Goal: Information Seeking & Learning: Learn about a topic

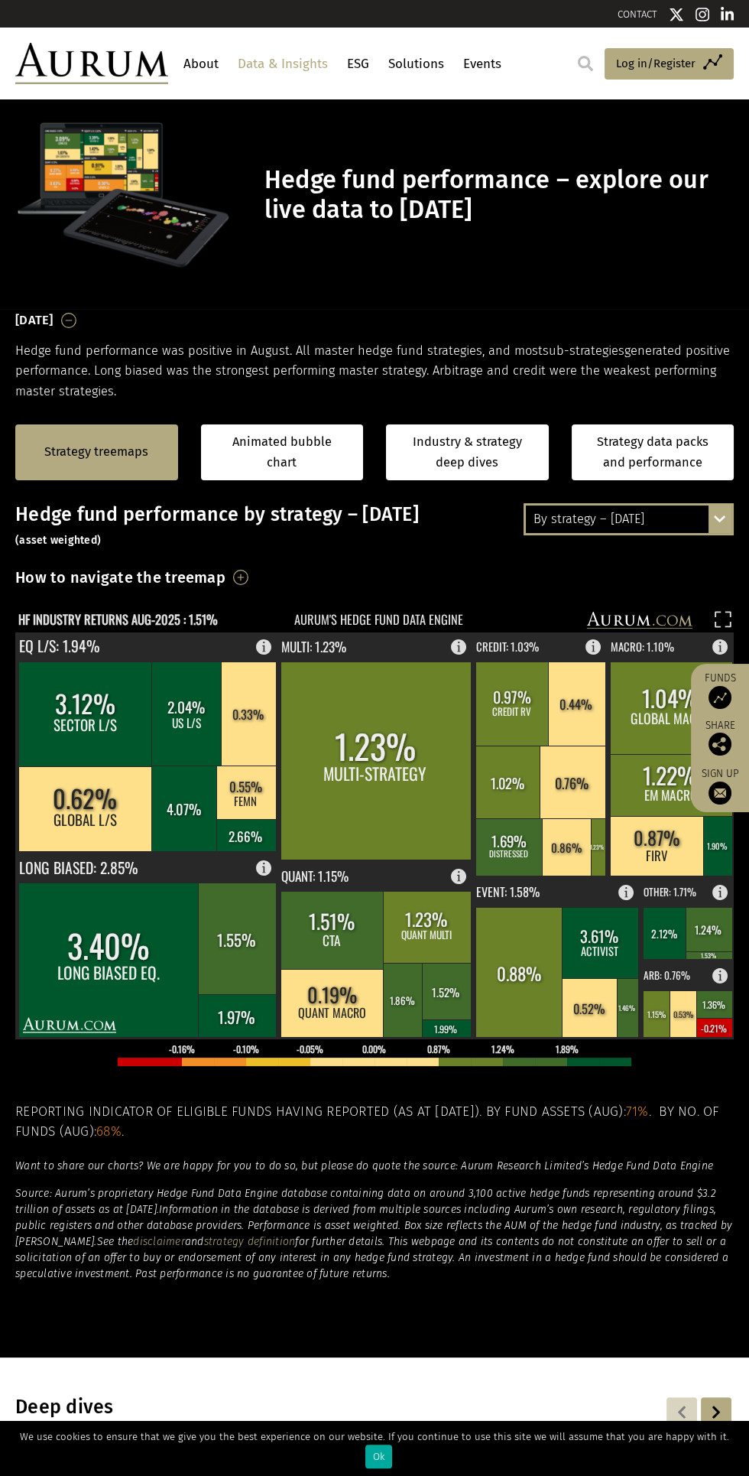
click at [704, 530] on div "By strategy – [DATE]" at bounding box center [629, 519] width 206 height 28
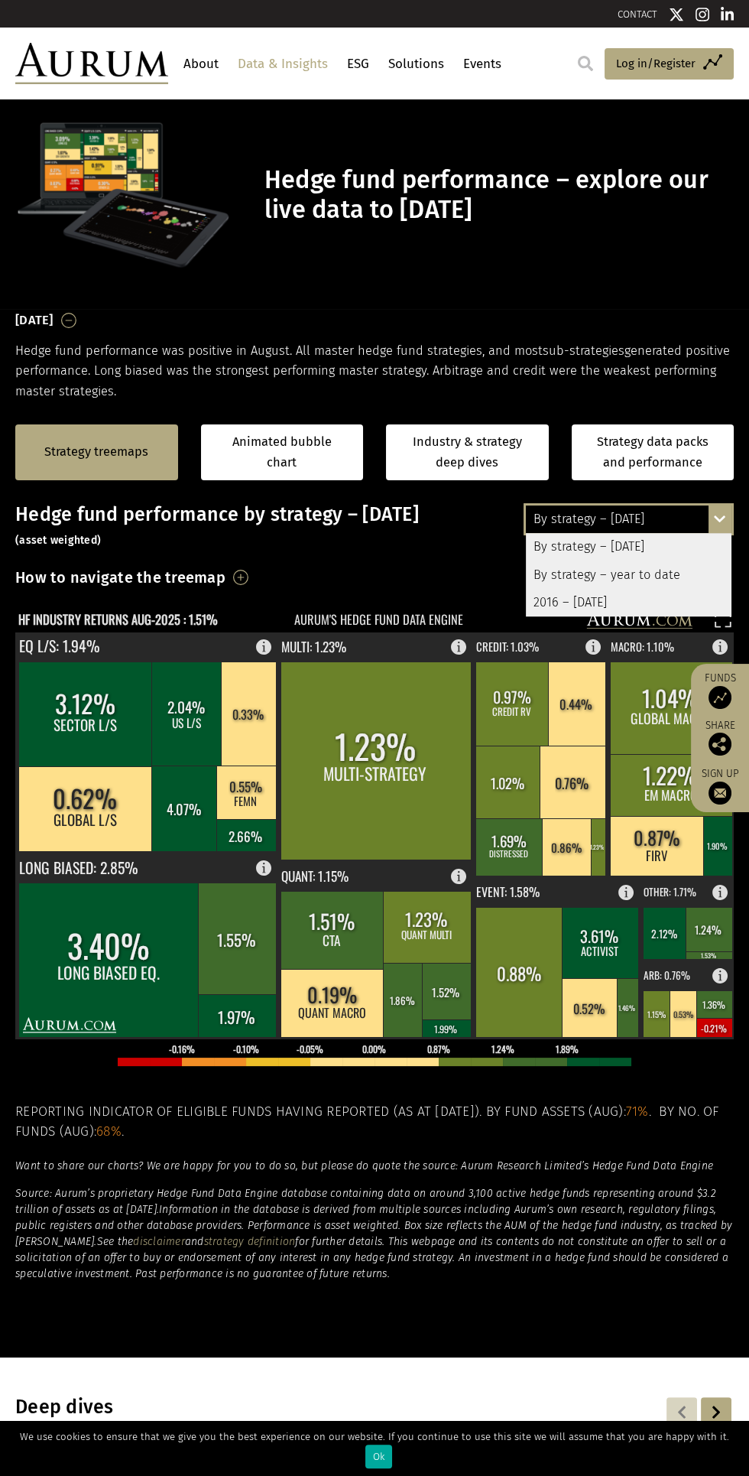
click at [657, 608] on div "2016 – [DATE]" at bounding box center [629, 603] width 206 height 28
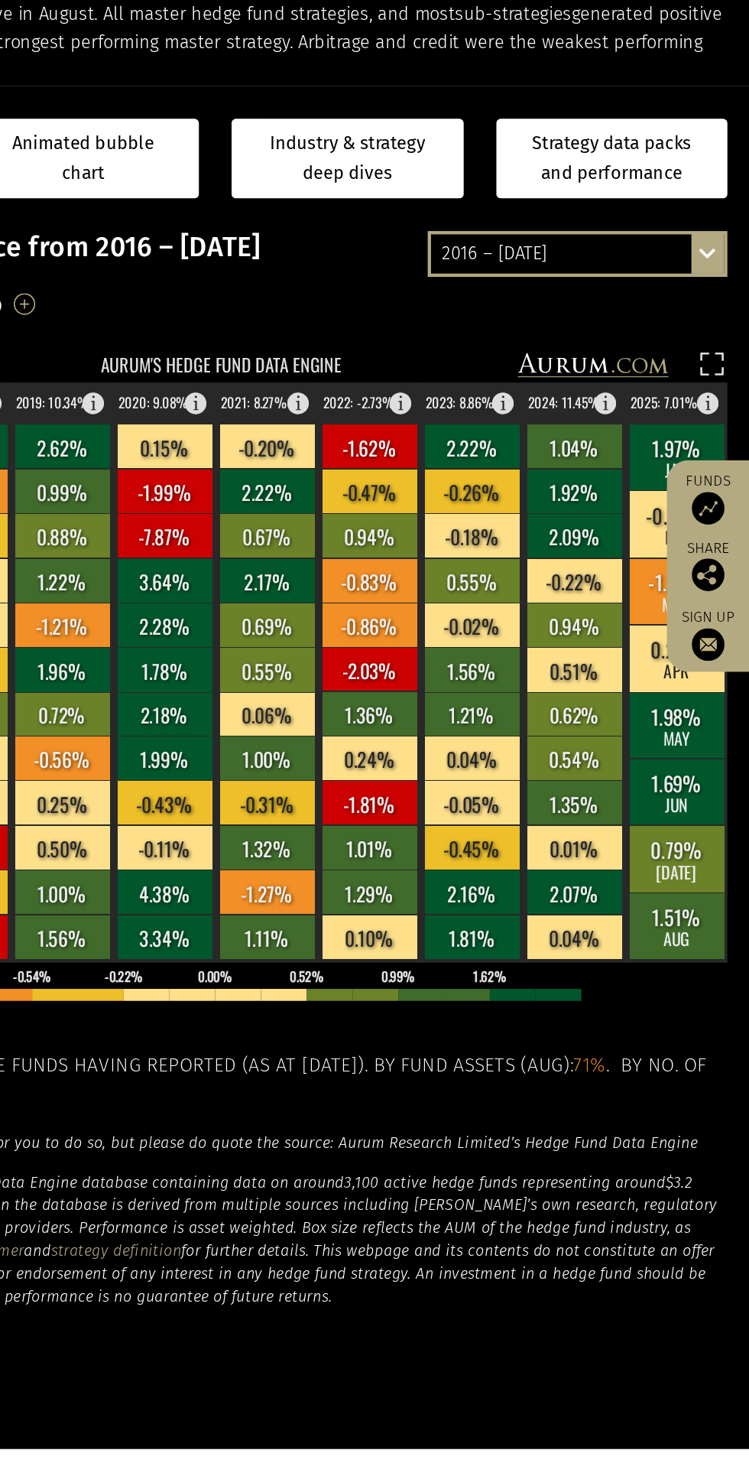
click at [716, 526] on div "2016 – August 2025 By strategy – August 2025 By strategy – year to date 2016 – …" at bounding box center [629, 519] width 210 height 32
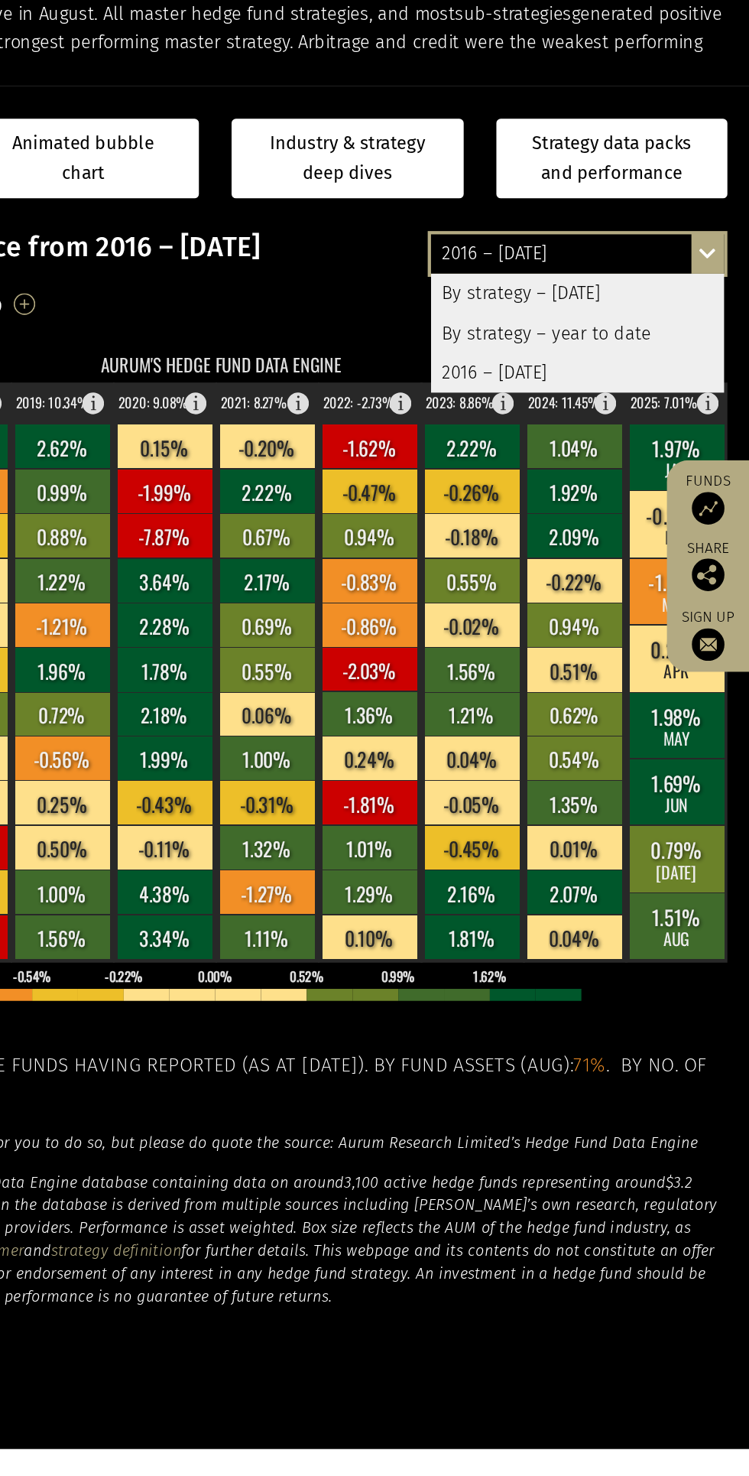
click at [684, 580] on div "By strategy – year to date" at bounding box center [629, 575] width 206 height 28
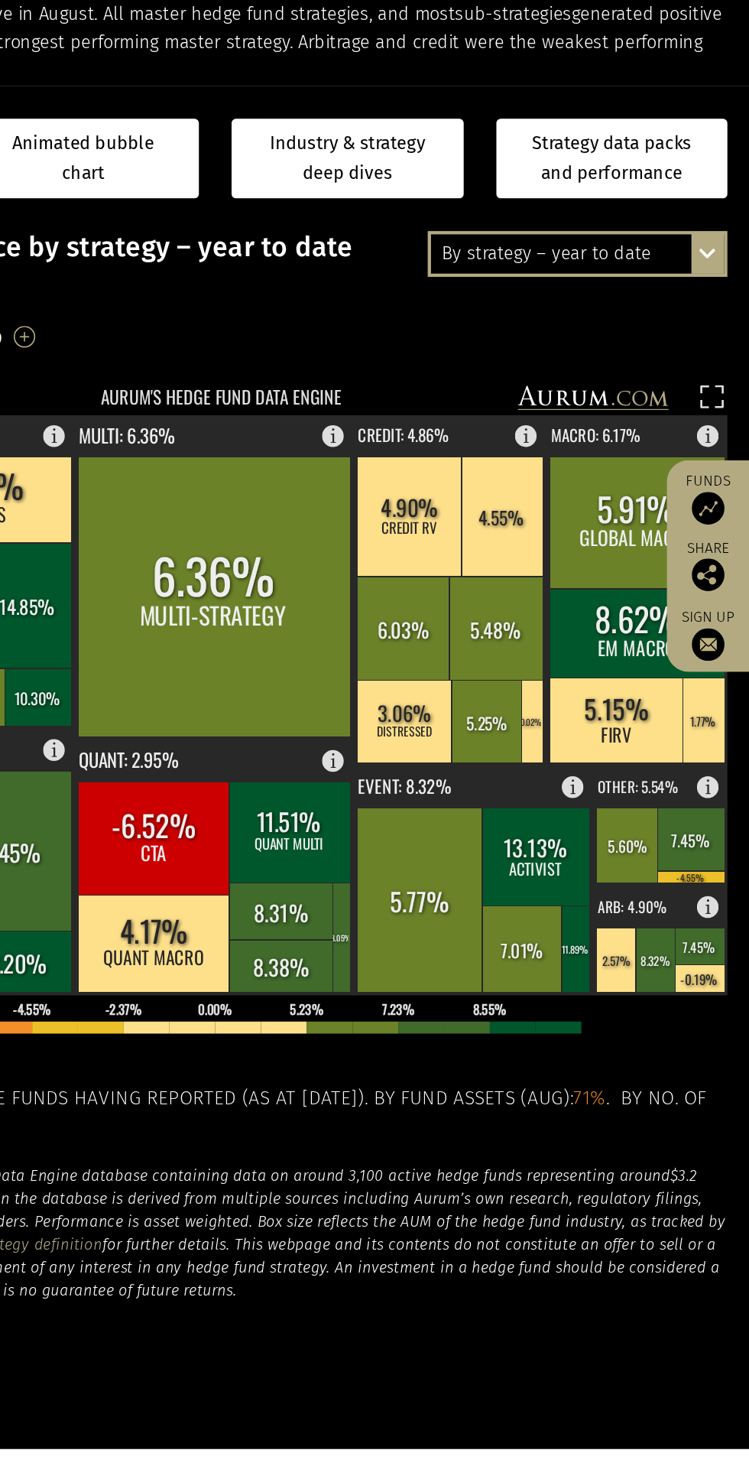
click at [687, 524] on div "By strategy – year to date" at bounding box center [629, 519] width 206 height 28
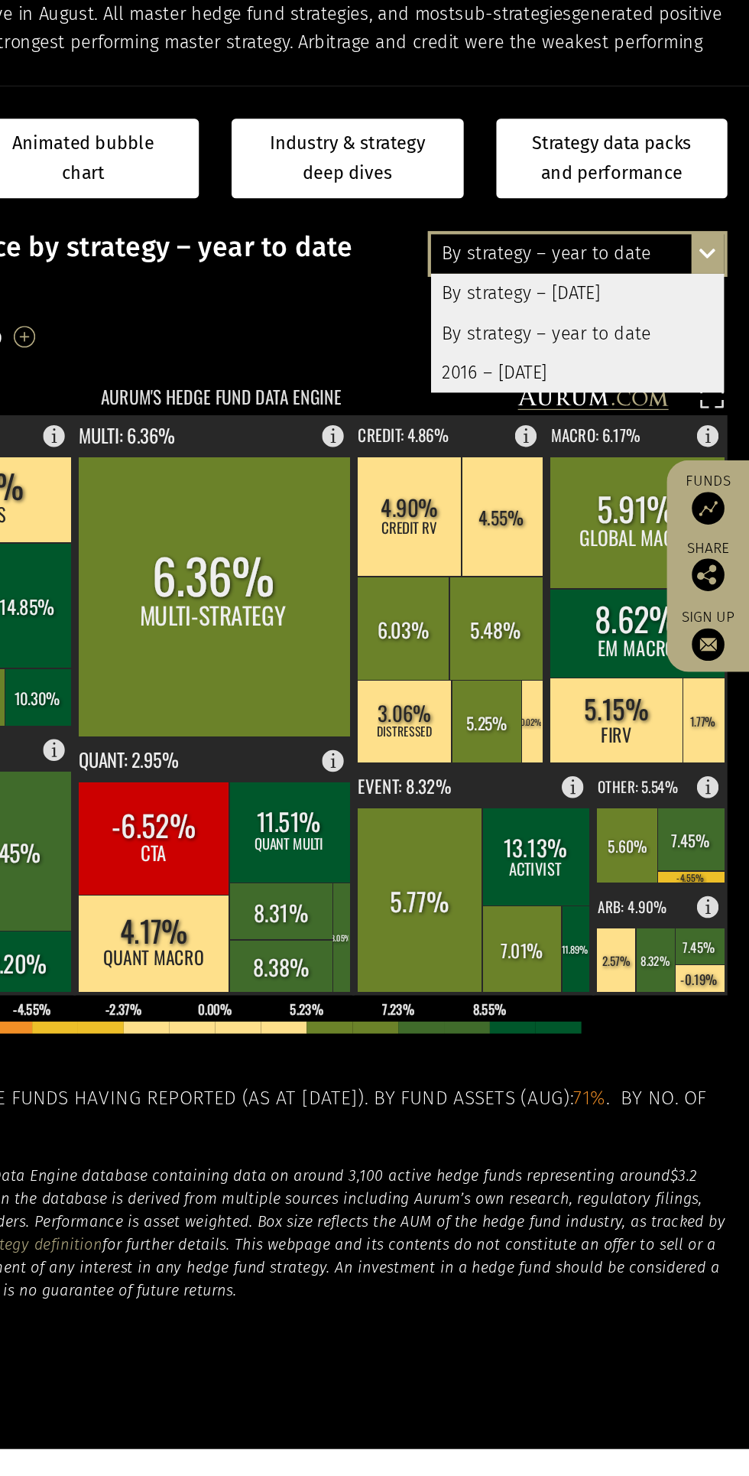
click at [676, 544] on div "By strategy – August 2025" at bounding box center [629, 547] width 206 height 28
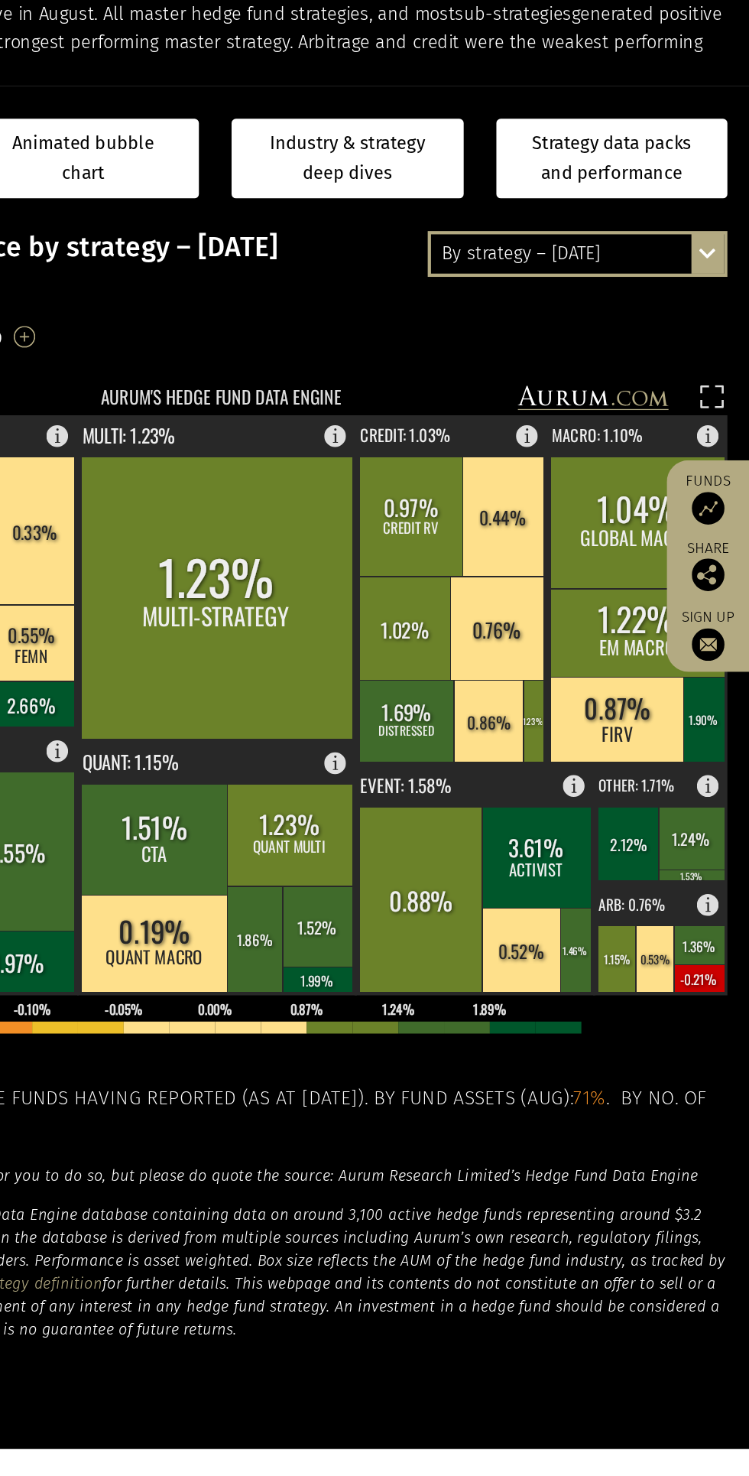
click at [709, 521] on div "By strategy – August 2025 By strategy – August 2025 By strategy – year to date …" at bounding box center [629, 519] width 210 height 32
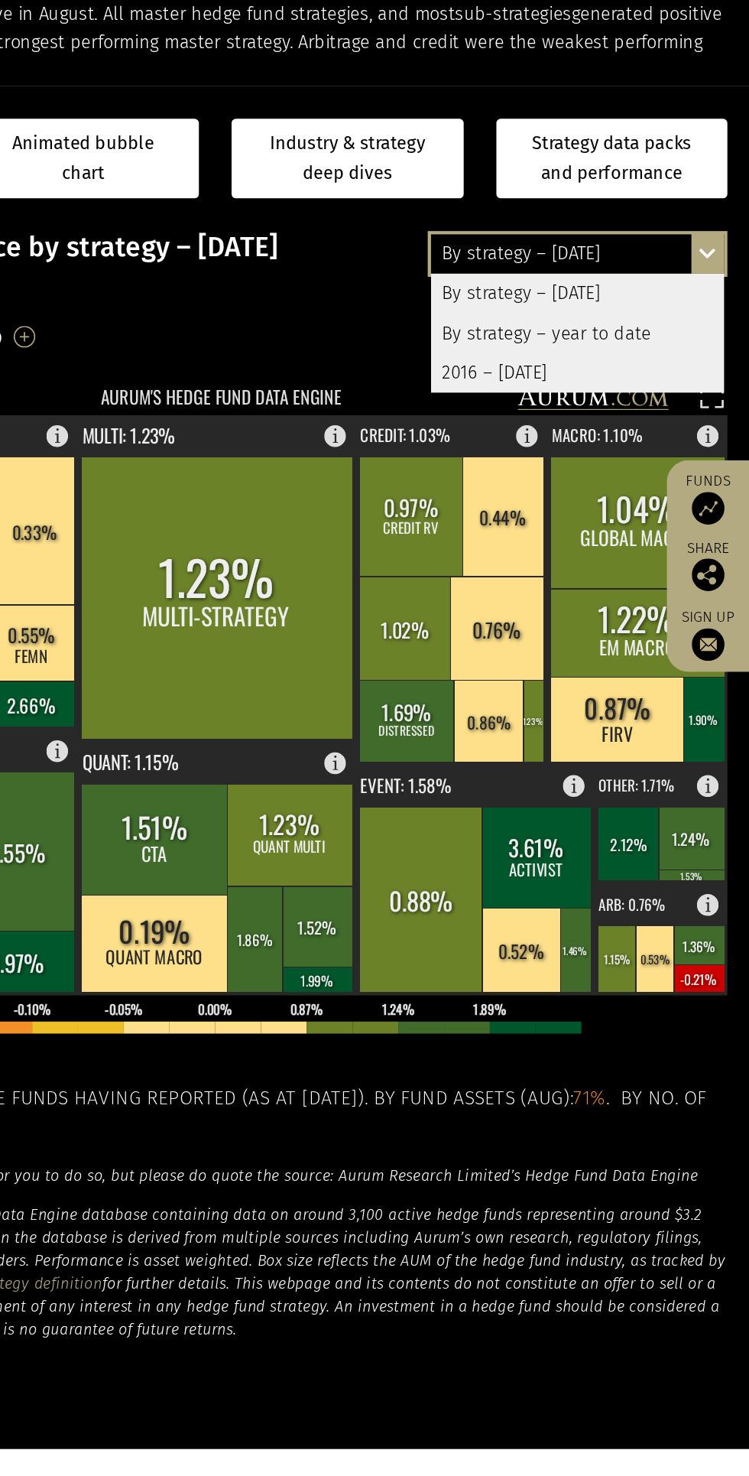
click at [660, 594] on div "2016 – August 2025" at bounding box center [629, 603] width 206 height 28
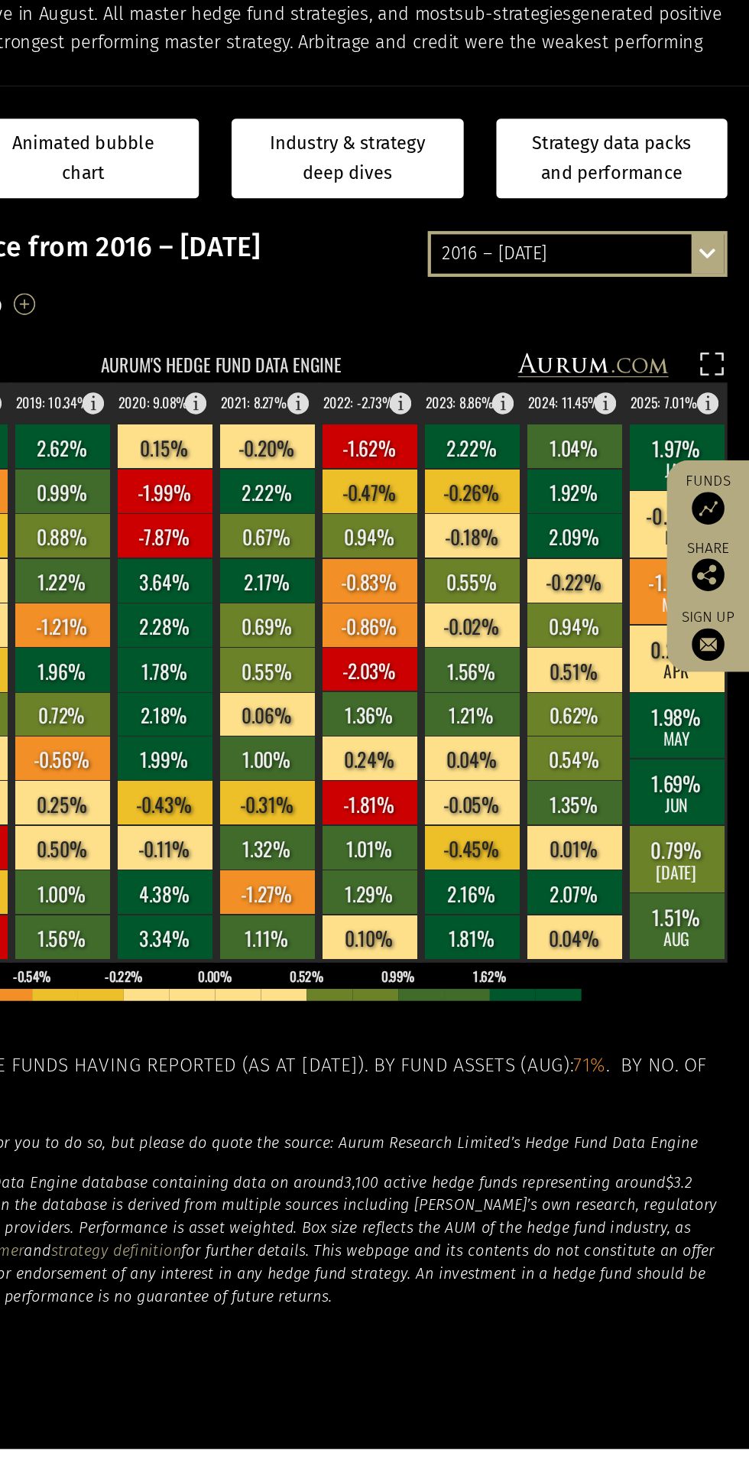
click at [554, 822] on rect at bounding box center [554, 810] width 67 height 31
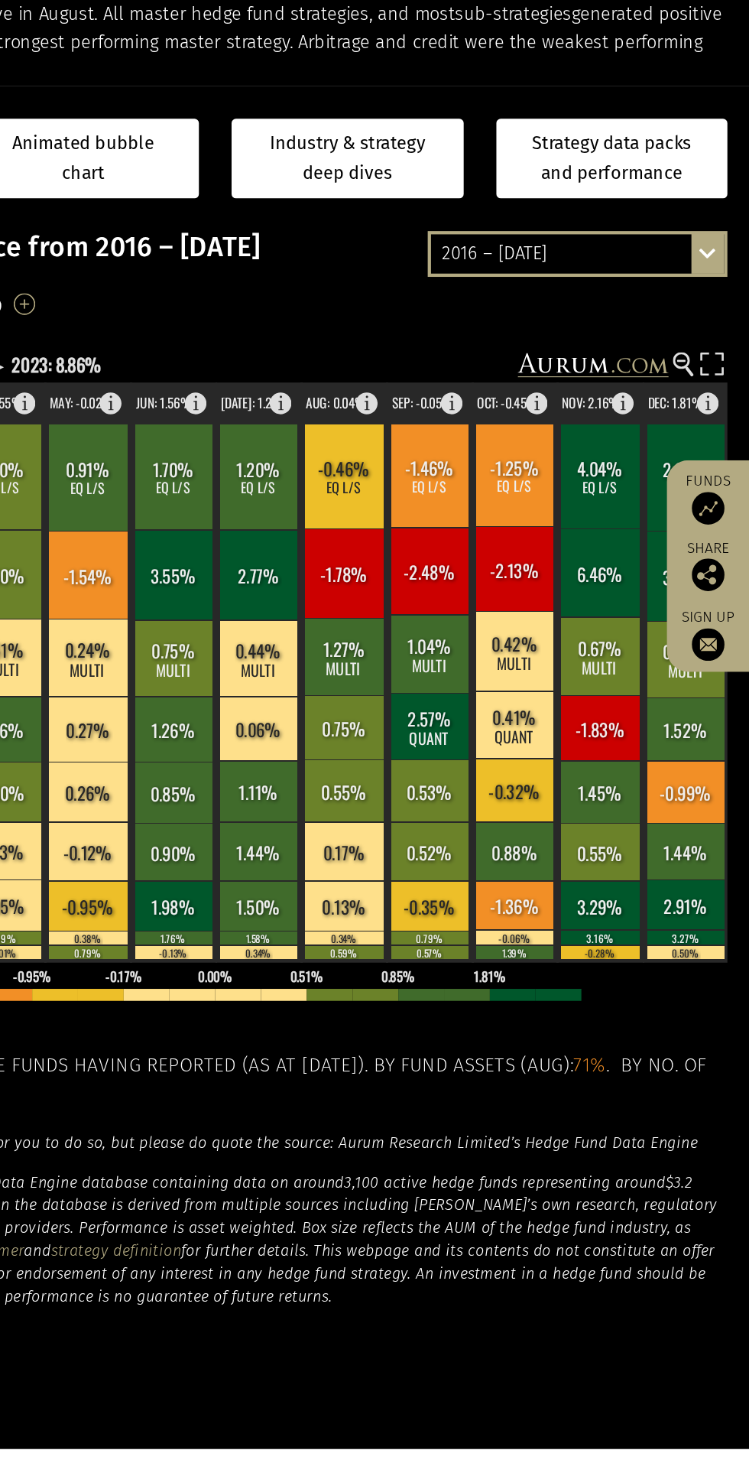
click at [566, 847] on rect at bounding box center [584, 849] width 55 height 47
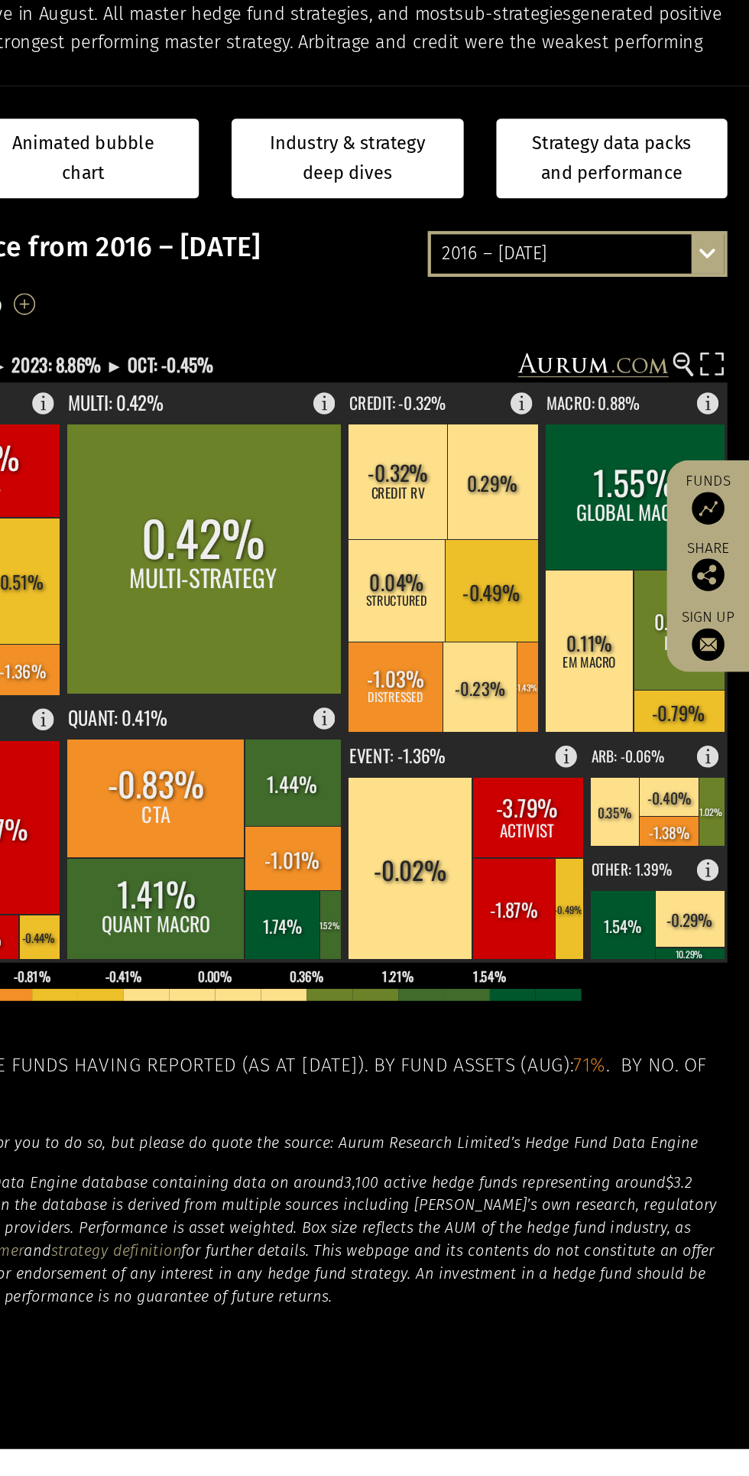
click at [695, 531] on div "2016 – August 2025" at bounding box center [629, 519] width 206 height 28
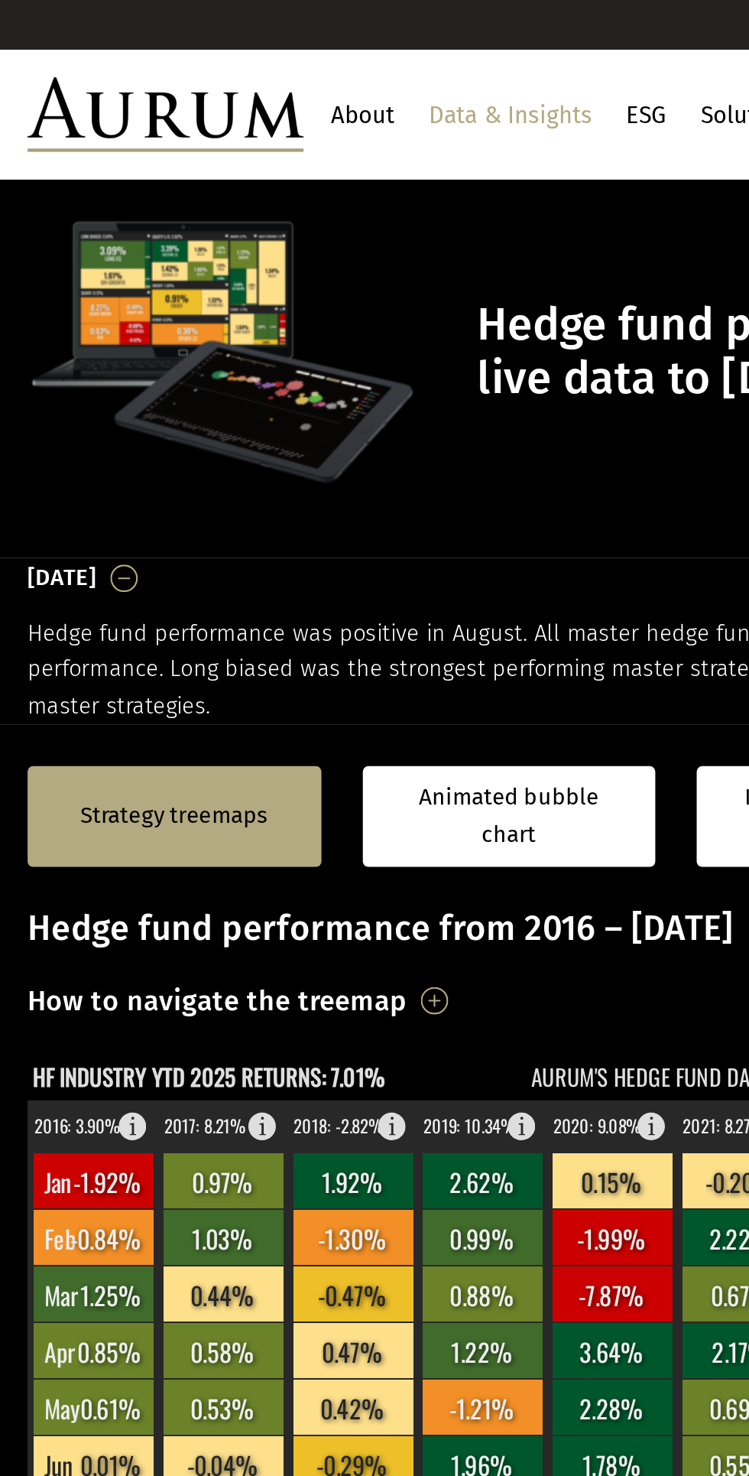
click at [117, 77] on img at bounding box center [91, 63] width 153 height 41
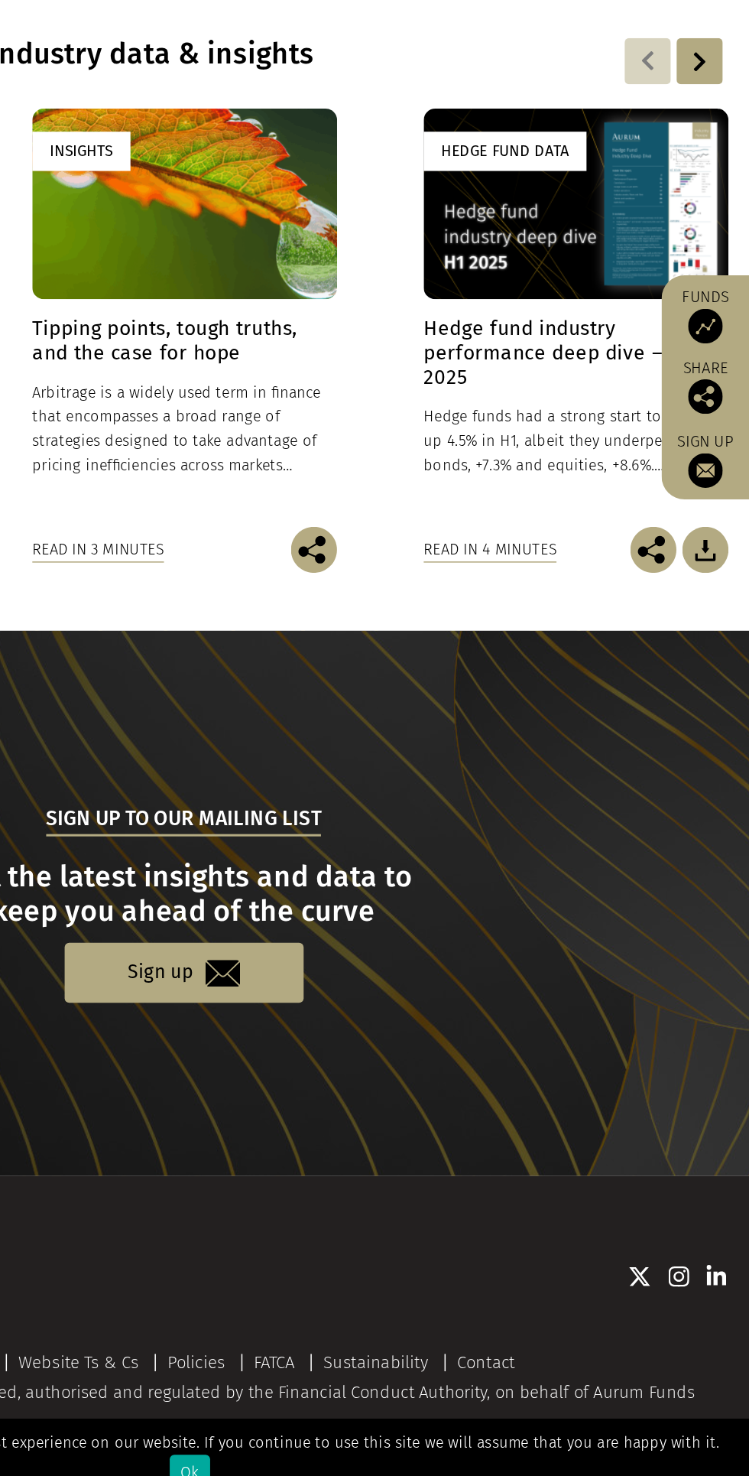
scroll to position [1111, 0]
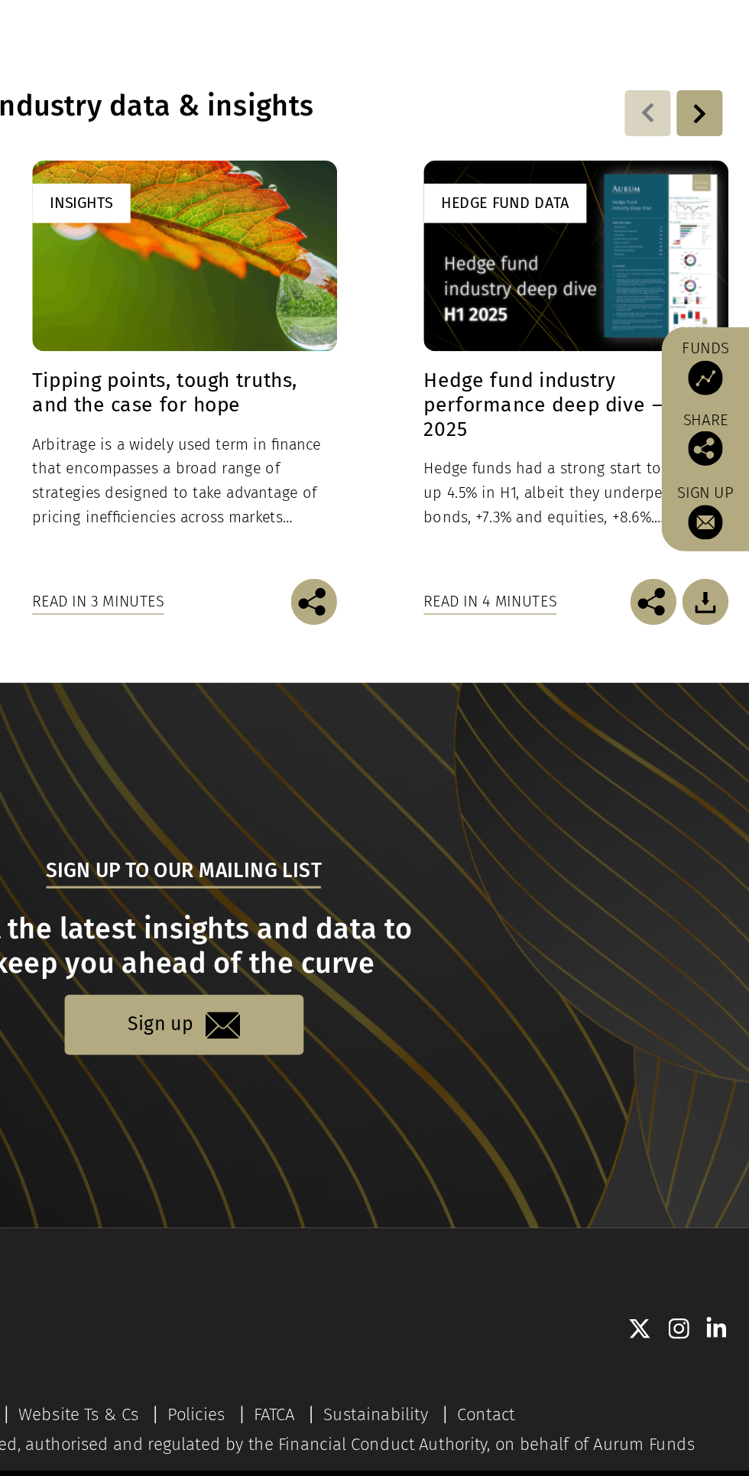
click at [707, 537] on div at bounding box center [716, 522] width 31 height 31
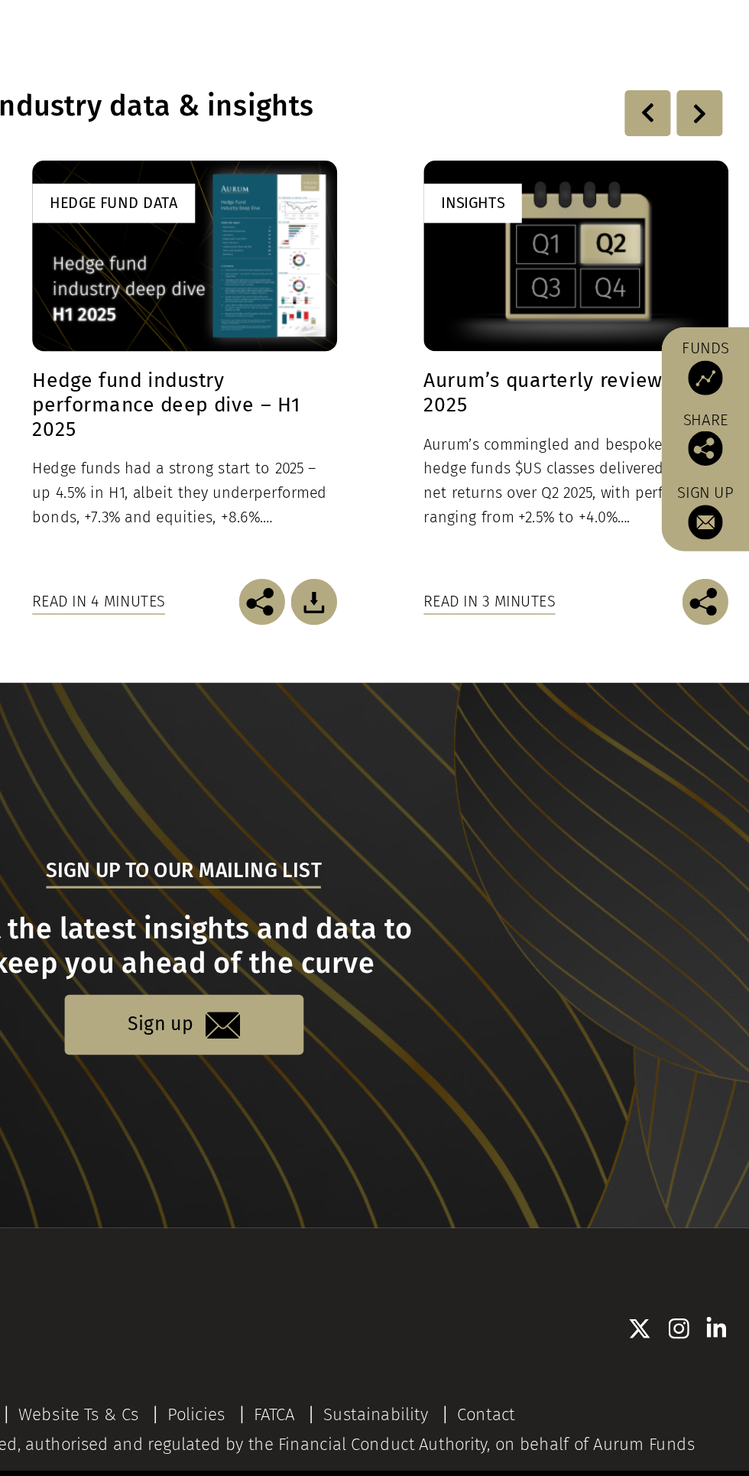
click at [719, 537] on div at bounding box center [716, 522] width 31 height 31
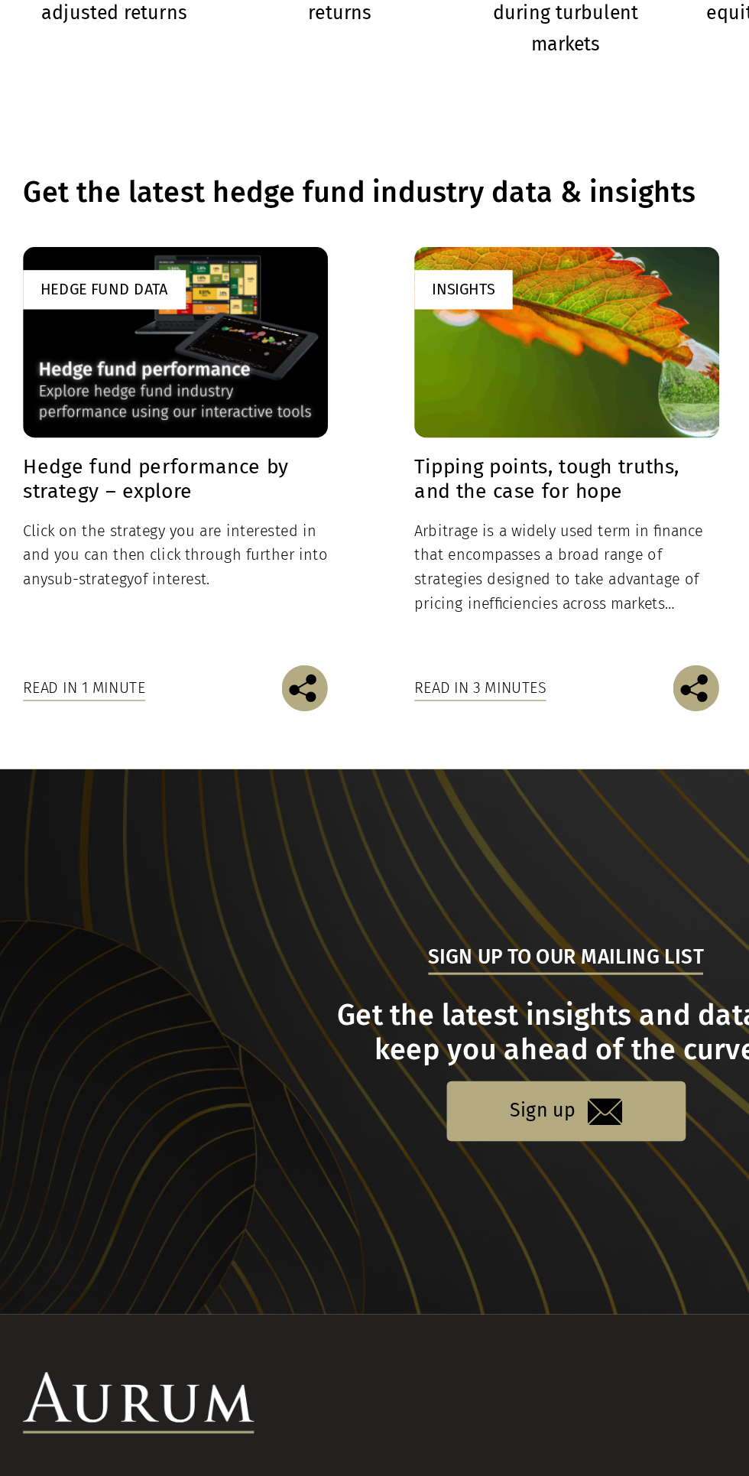
click at [146, 723] on h4 "Hedge fund performance by strategy – explore" at bounding box center [116, 707] width 202 height 32
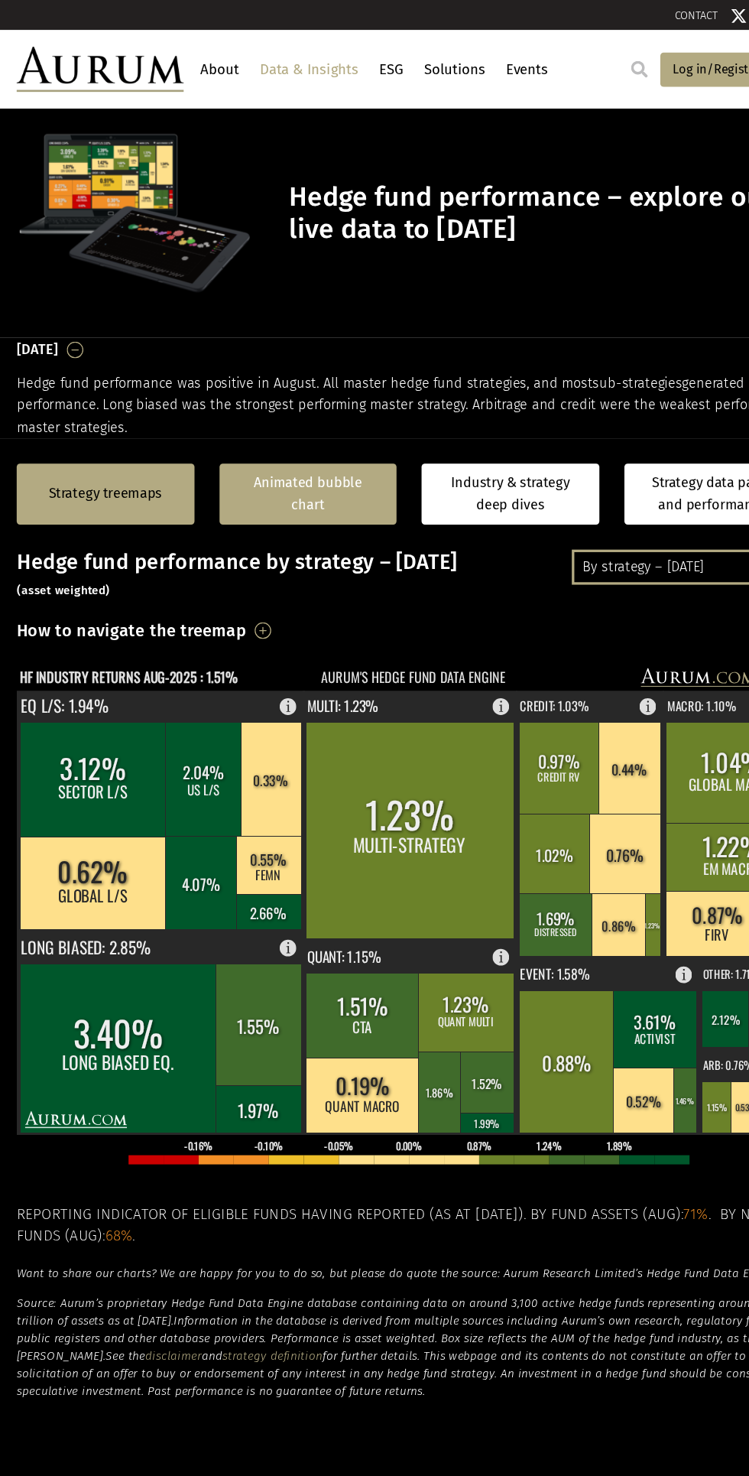
click at [310, 453] on link "Animated bubble chart" at bounding box center [282, 452] width 132 height 41
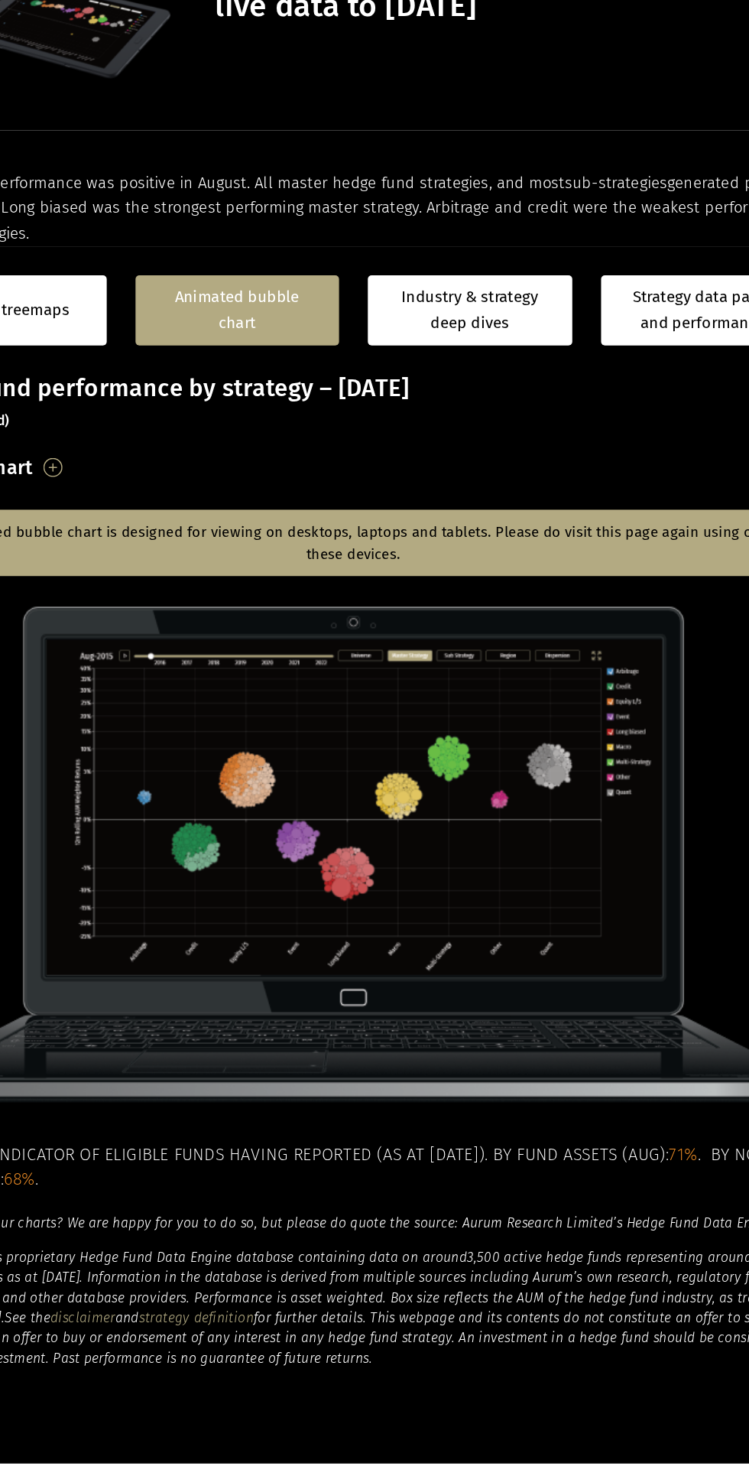
scroll to position [59, 0]
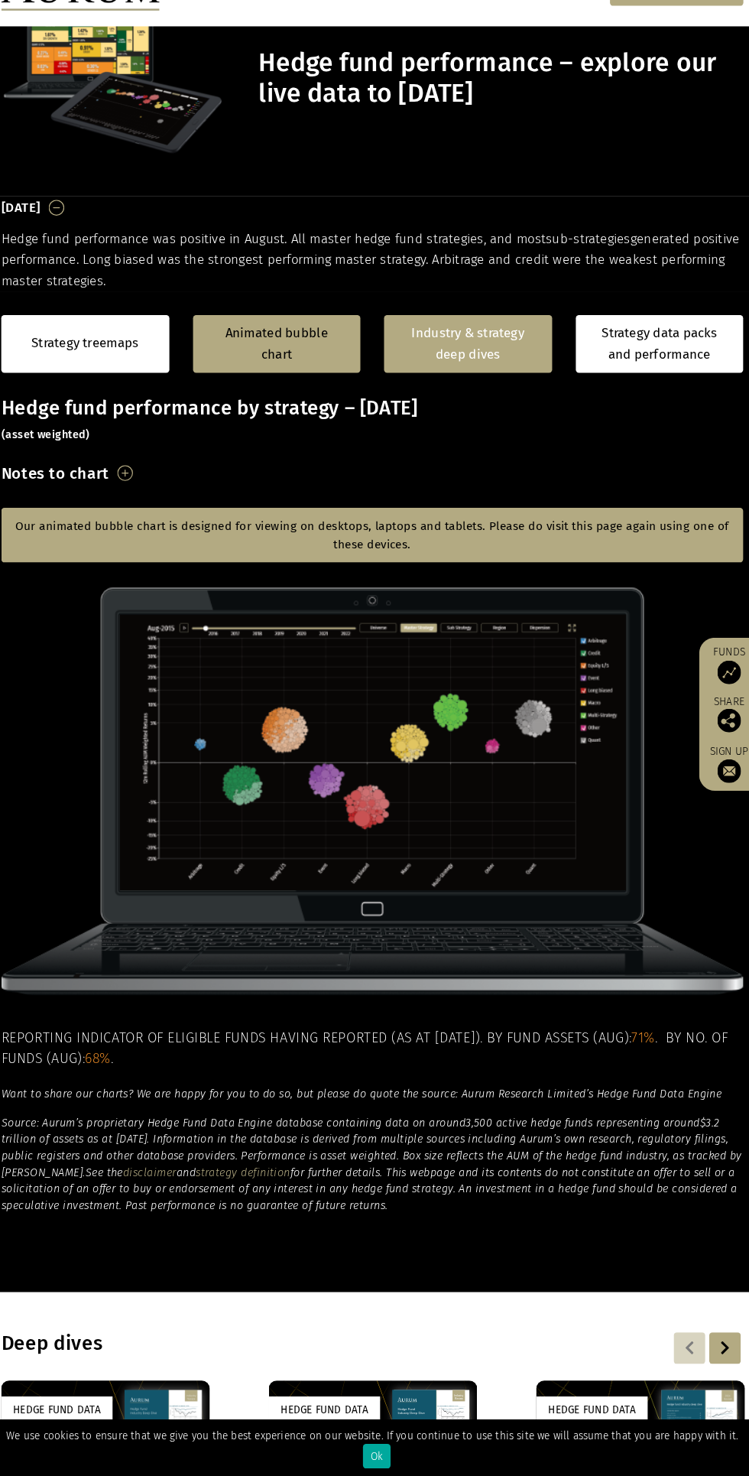
click at [470, 384] on link "Industry & strategy deep dives" at bounding box center [467, 380] width 163 height 56
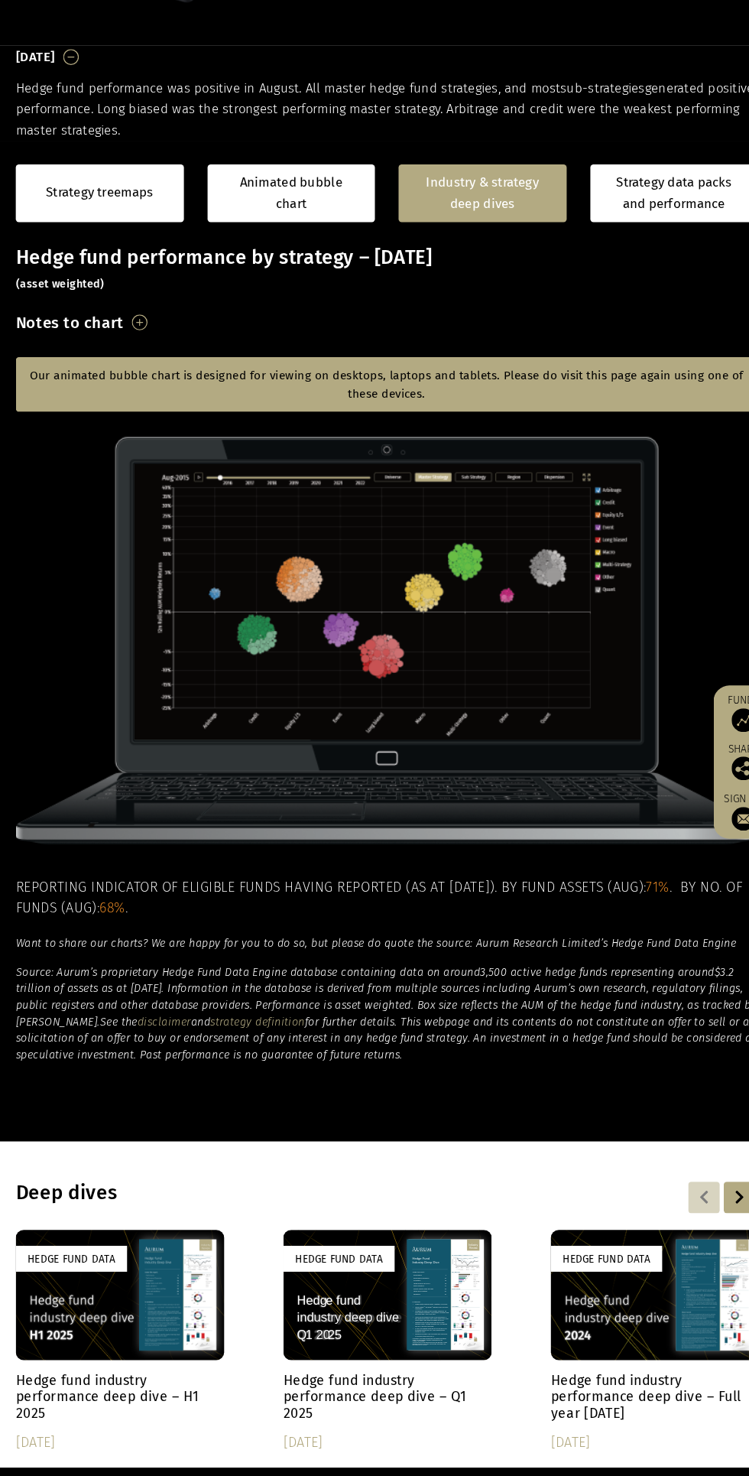
scroll to position [0, 0]
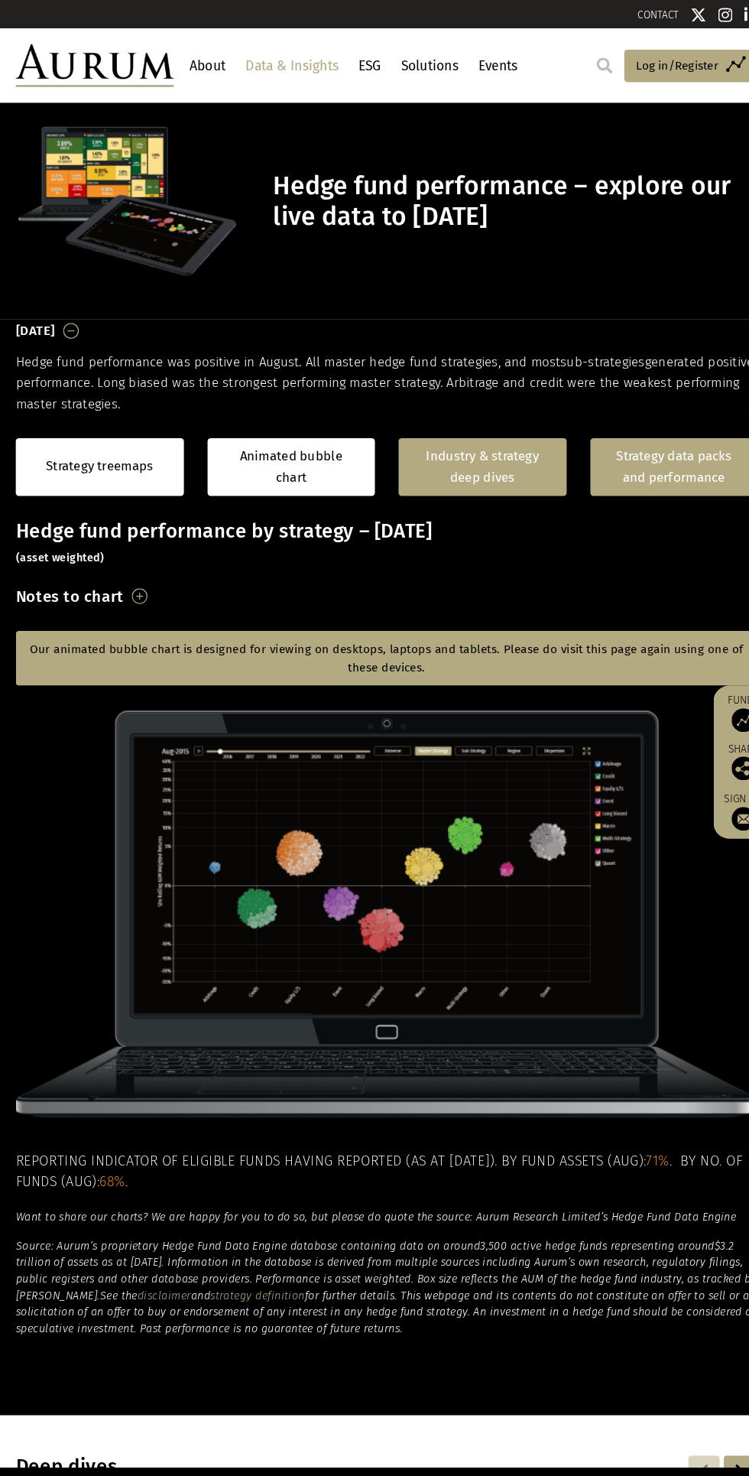
click at [666, 462] on link "Strategy data packs and performance" at bounding box center [653, 452] width 163 height 56
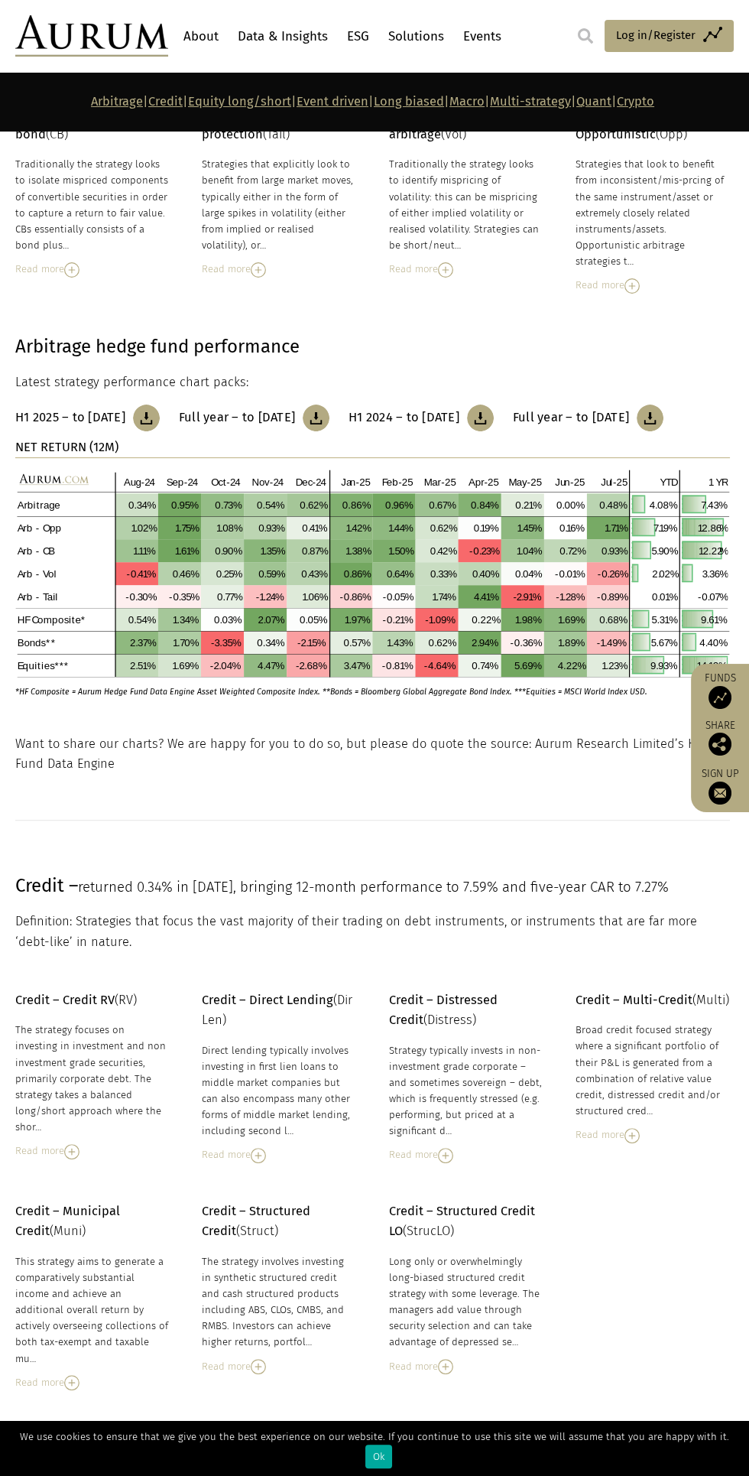
scroll to position [425, 0]
click at [266, 1163] on img at bounding box center [258, 1155] width 15 height 15
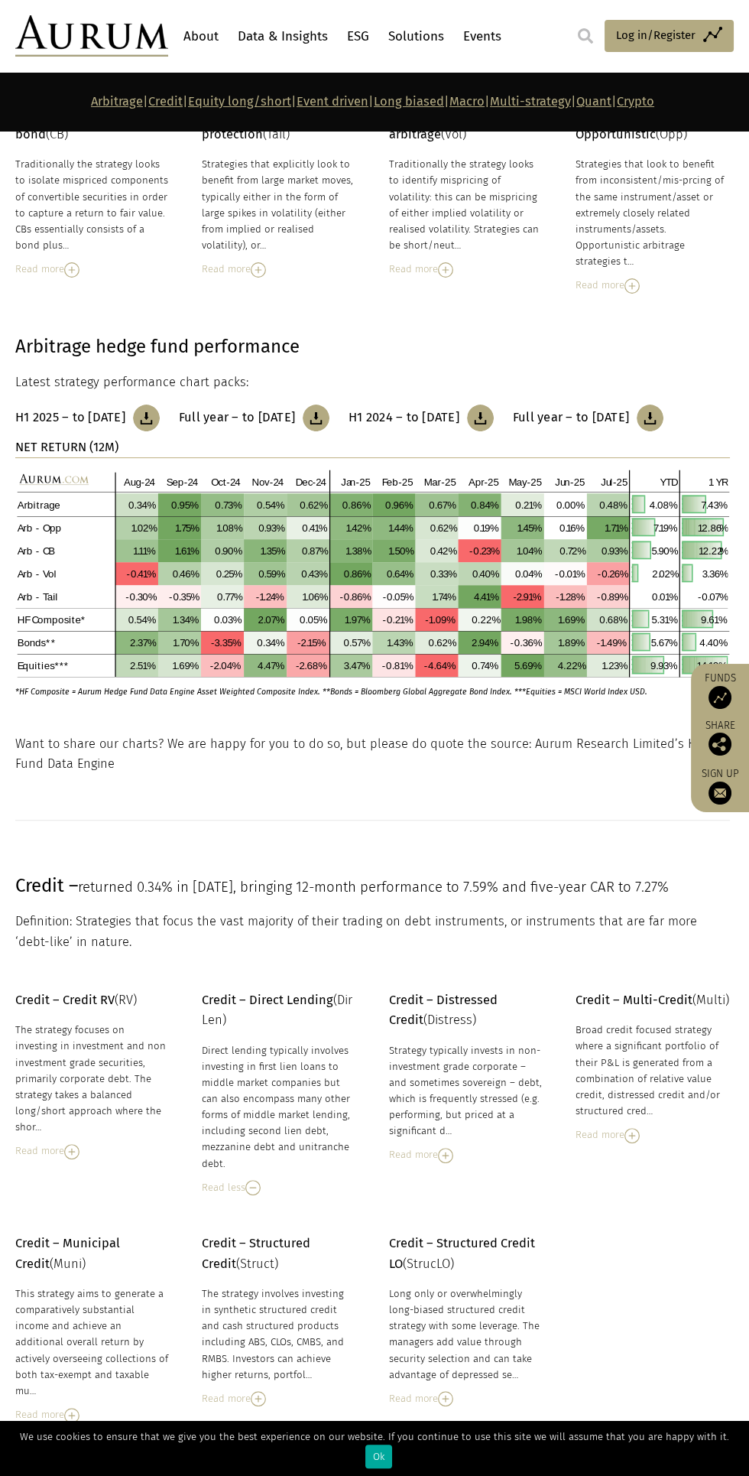
click at [258, 1195] on img at bounding box center [252, 1187] width 15 height 15
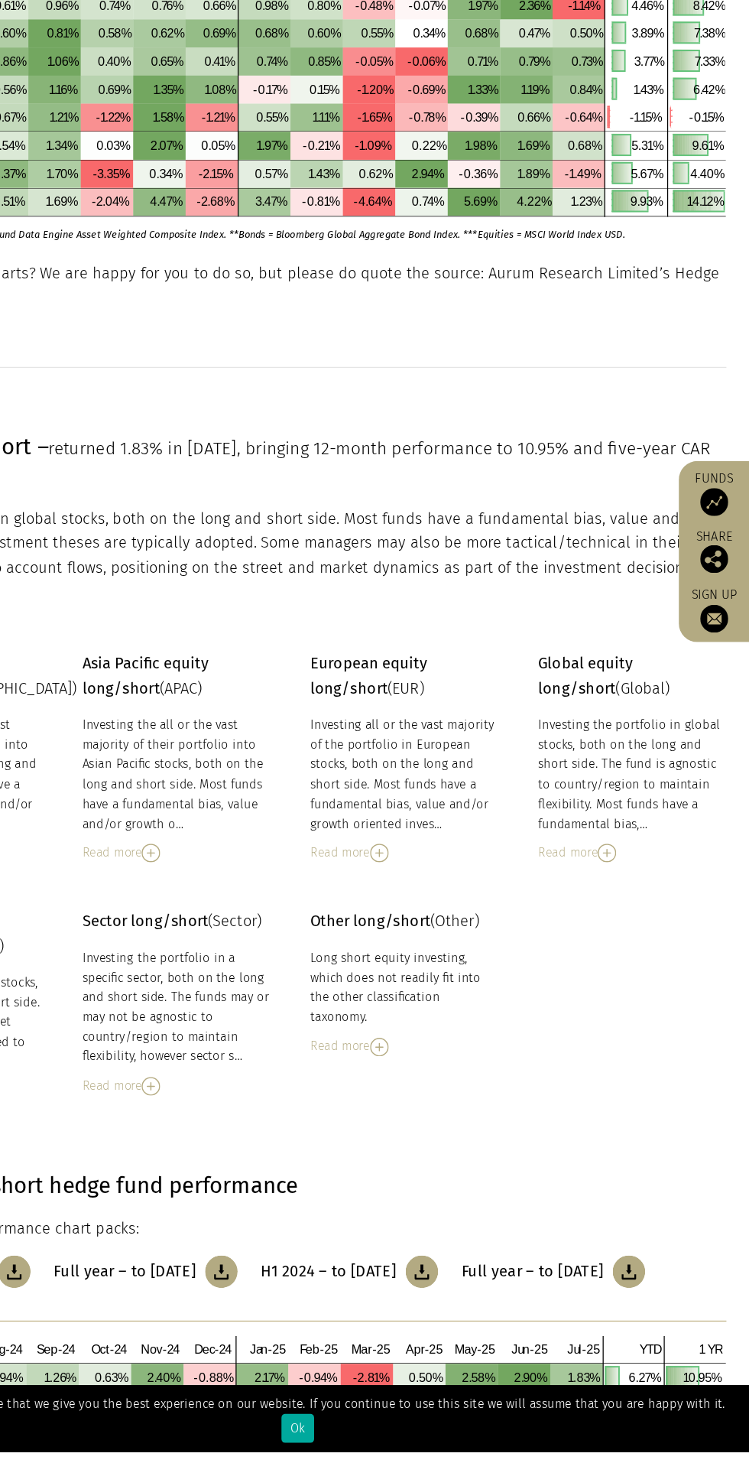
scroll to position [1807, 0]
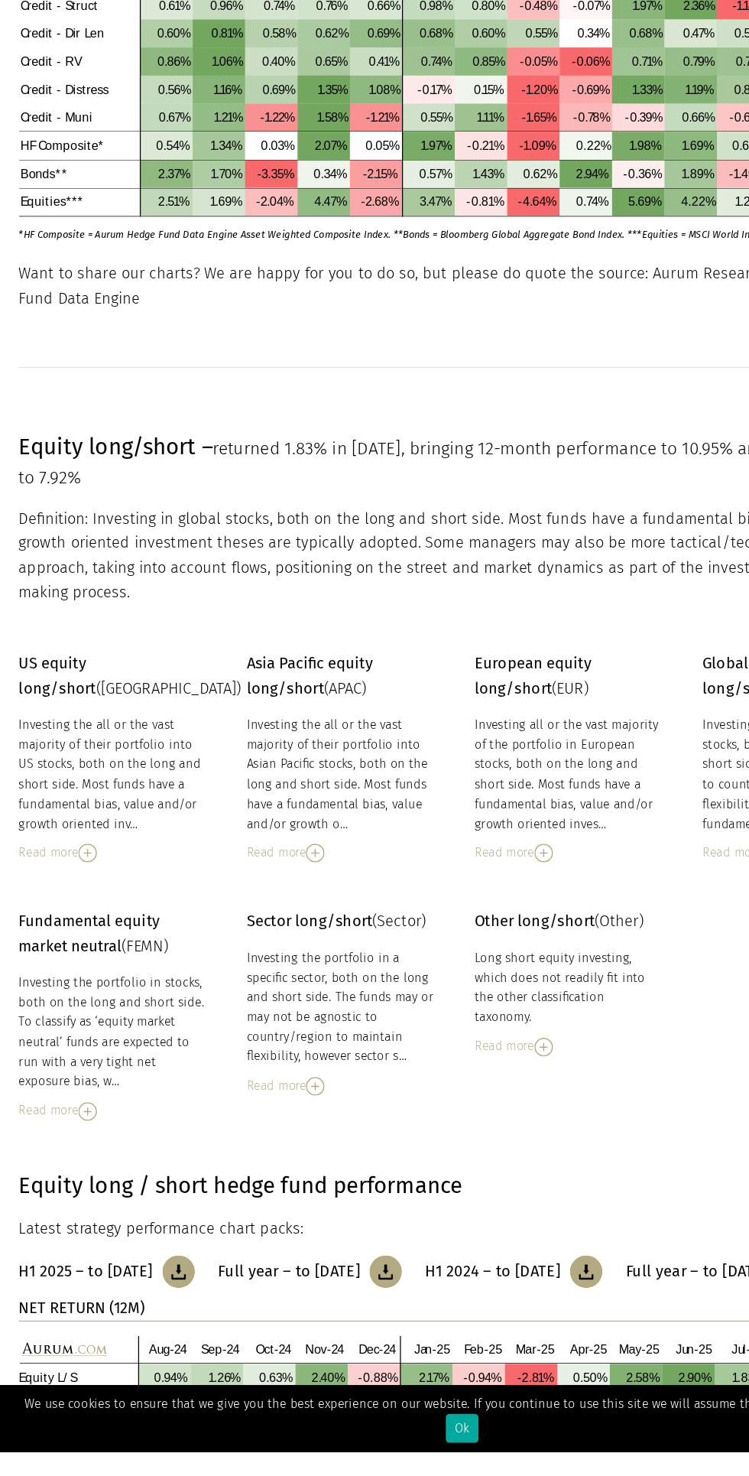
click at [94, 993] on div "Read more" at bounding box center [92, 984] width 154 height 17
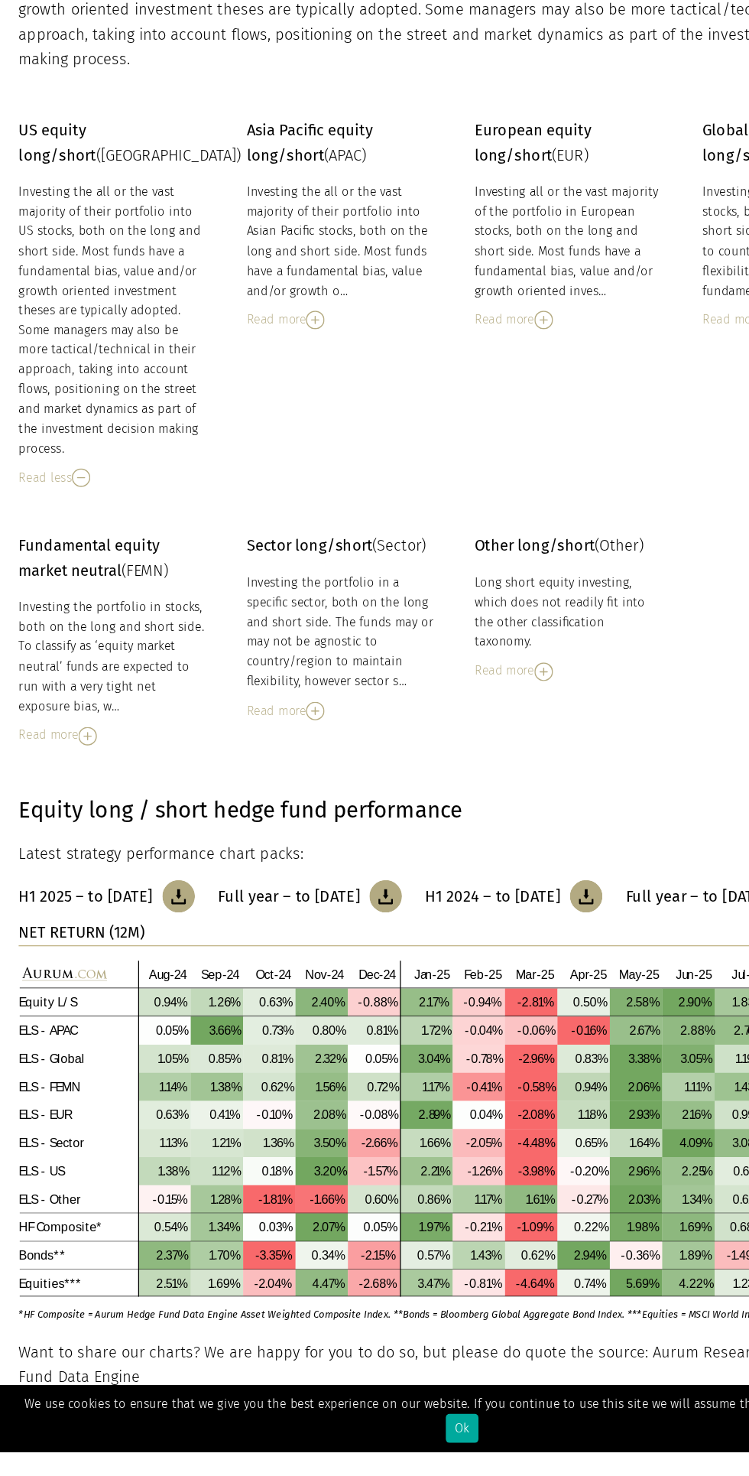
scroll to position [2245, 0]
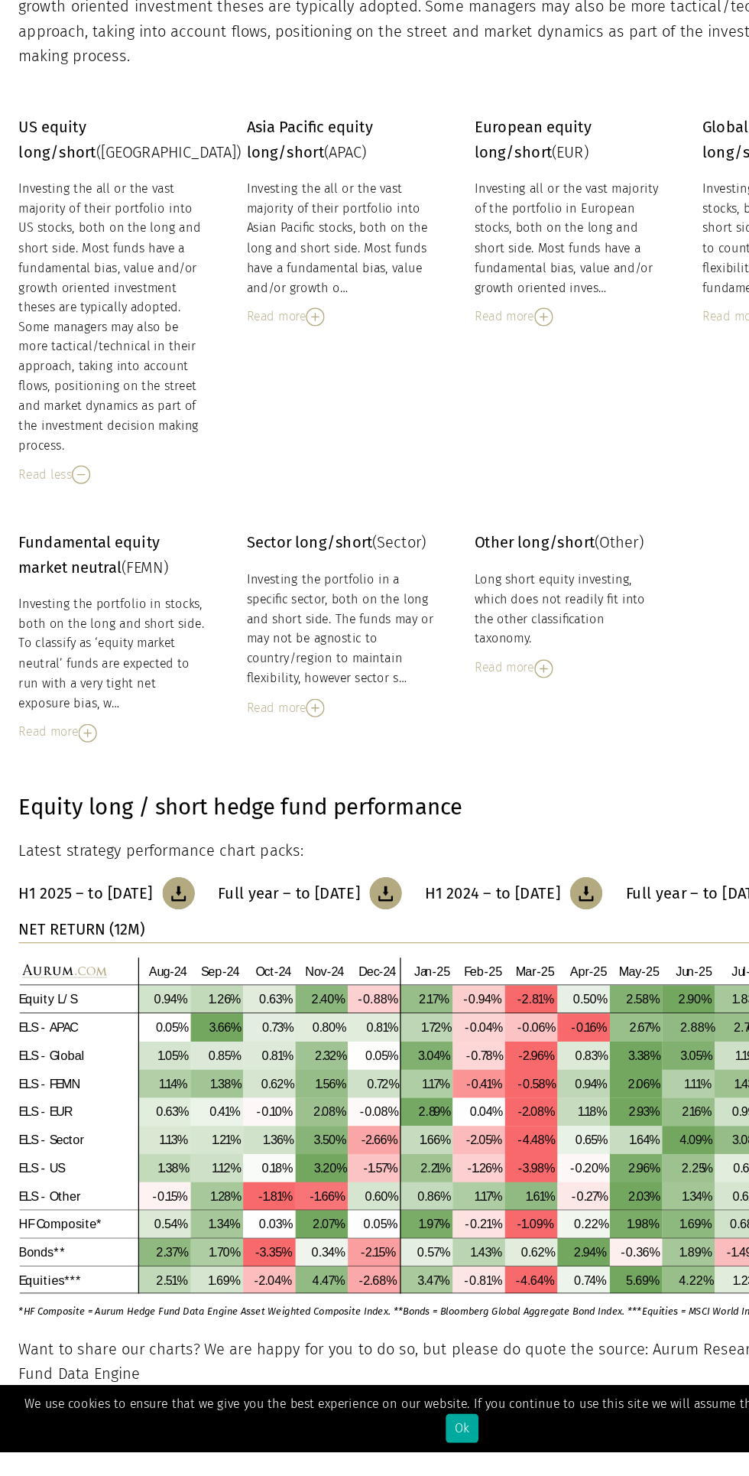
click at [75, 894] on img at bounding box center [71, 886] width 15 height 15
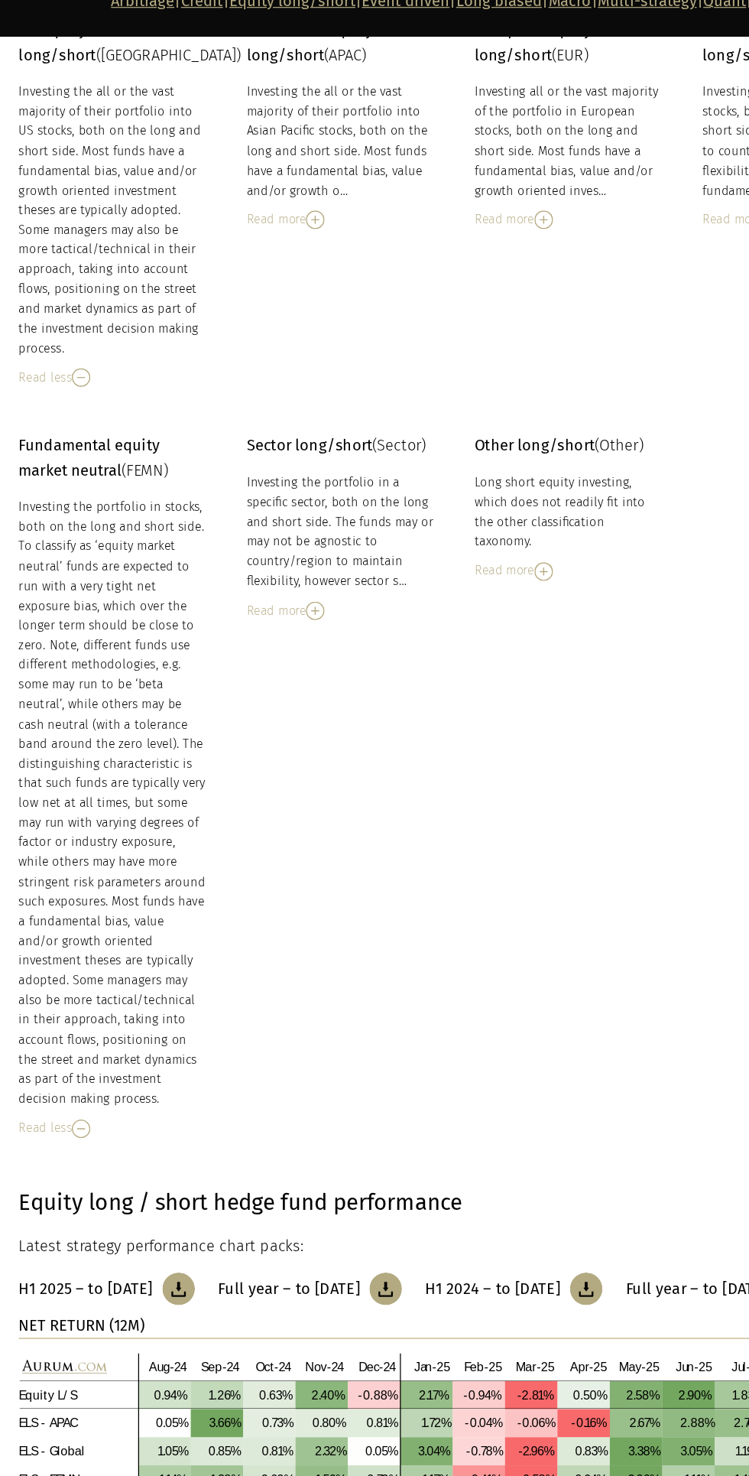
scroll to position [2511, 0]
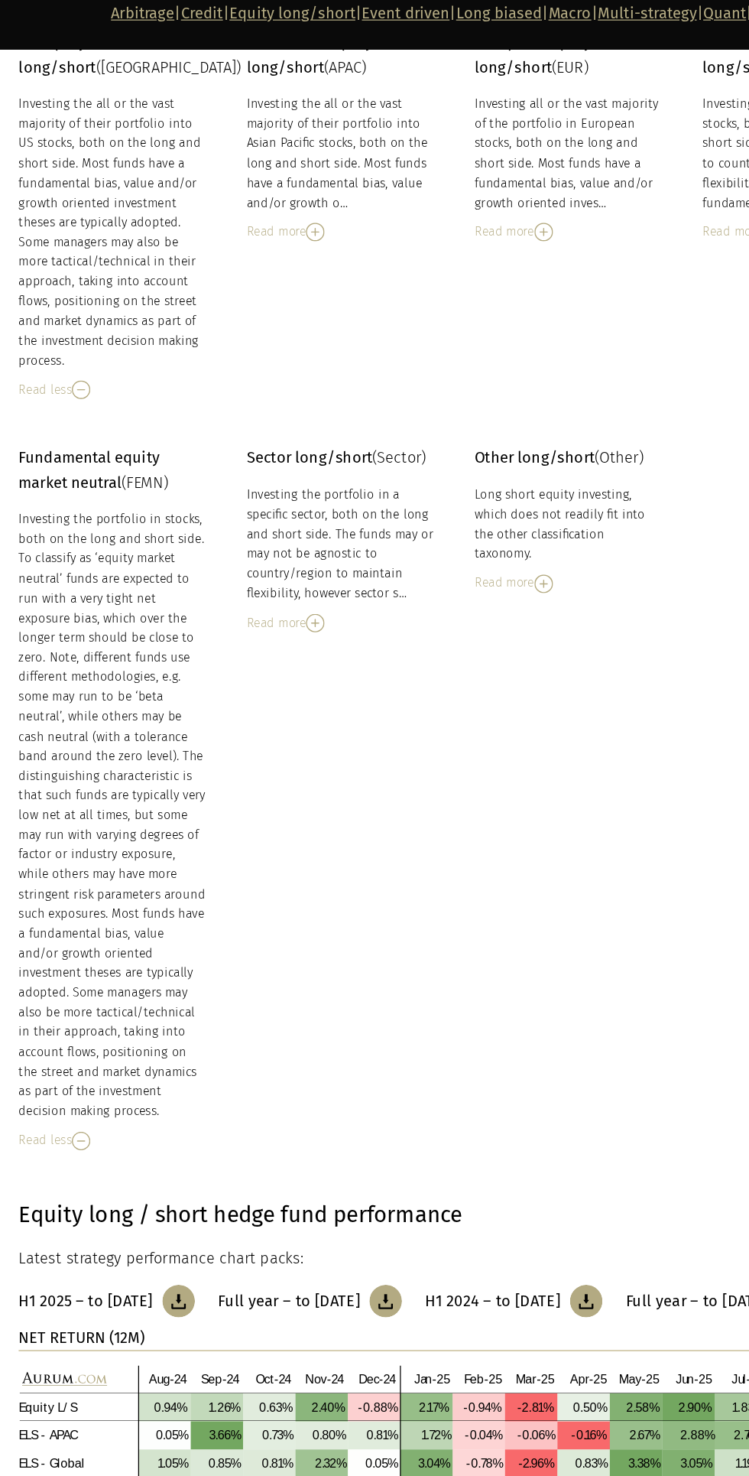
click at [275, 609] on div "Read more" at bounding box center [279, 601] width 154 height 17
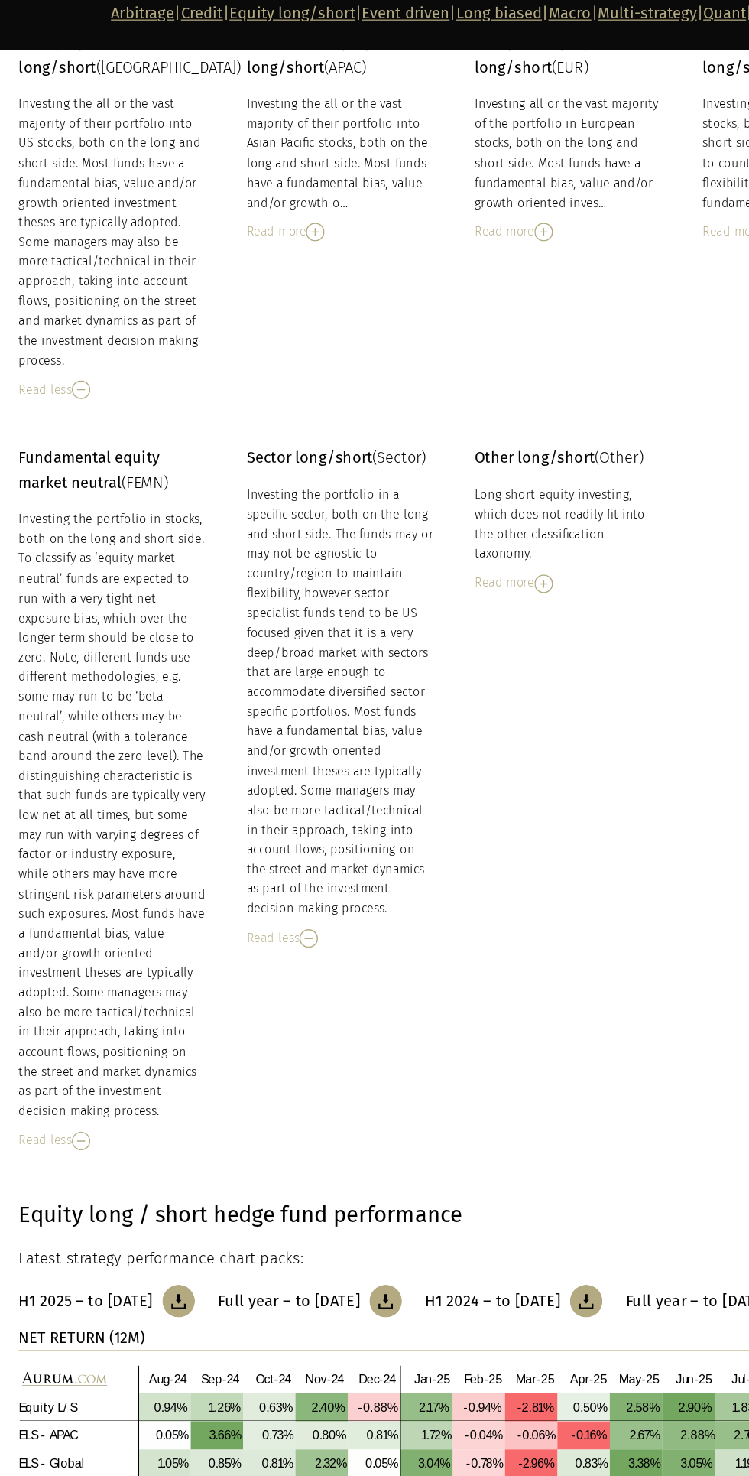
click at [431, 576] on div "Read more" at bounding box center [466, 568] width 154 height 17
click at [430, 576] on div "Read less" at bounding box center [466, 568] width 154 height 17
click at [442, 576] on img at bounding box center [445, 568] width 15 height 15
click at [427, 576] on div "Read less" at bounding box center [466, 568] width 154 height 17
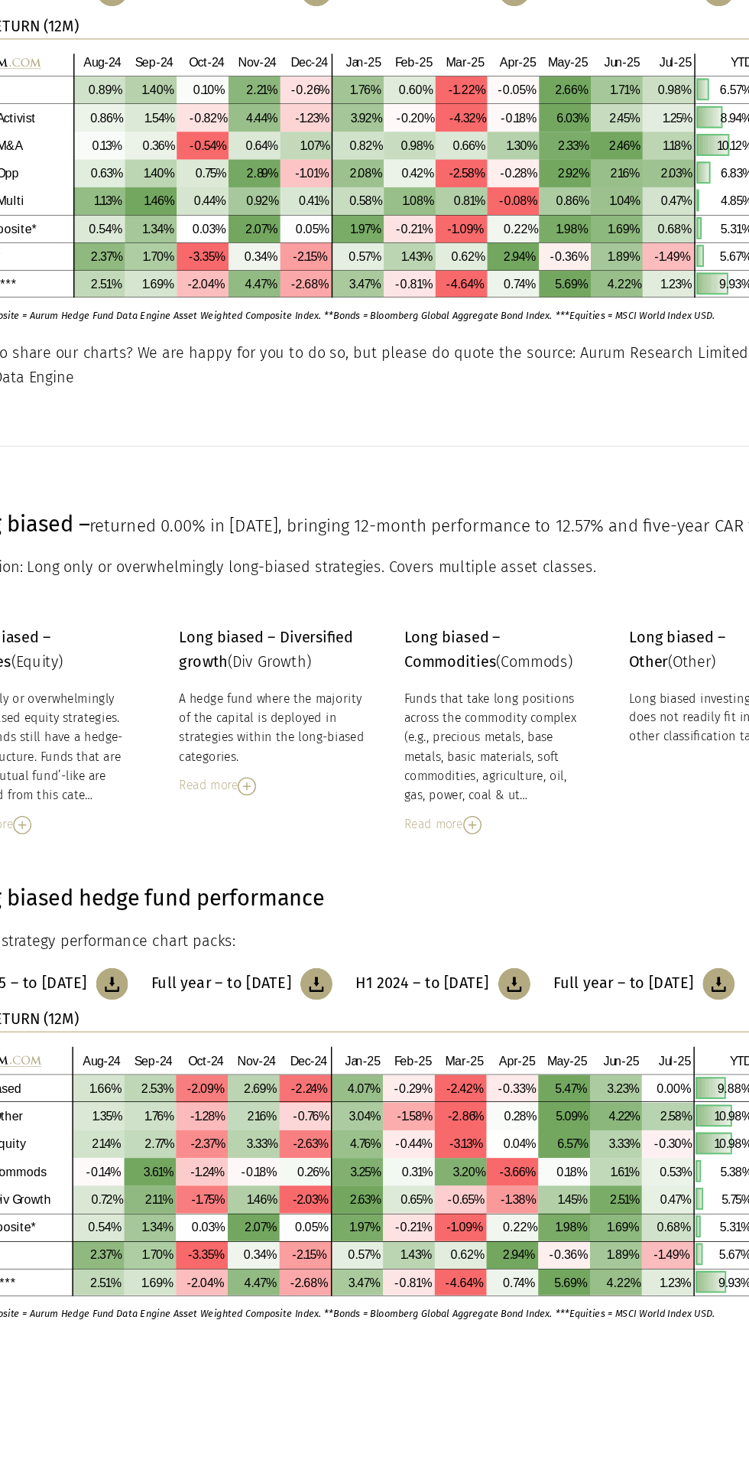
scroll to position [4543, 0]
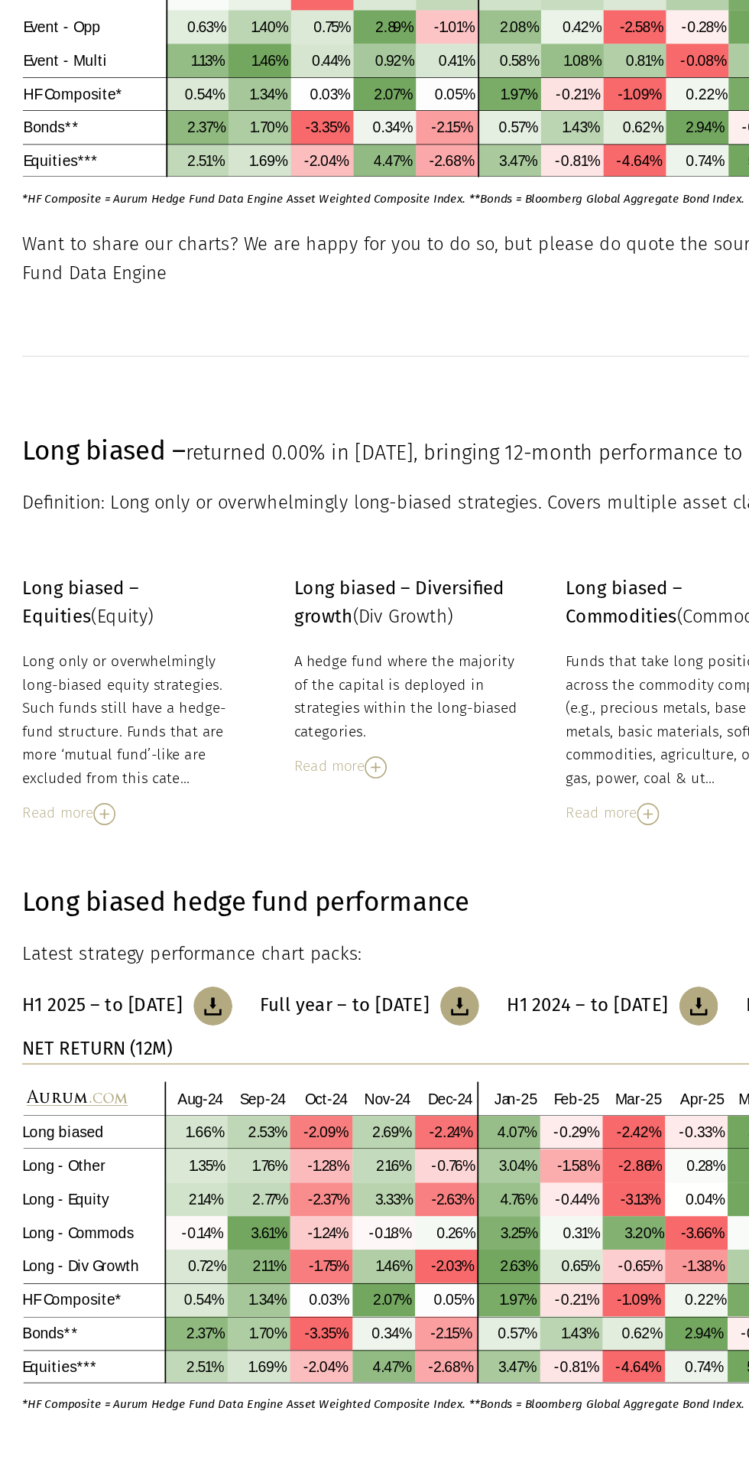
click at [74, 826] on img at bounding box center [71, 817] width 15 height 15
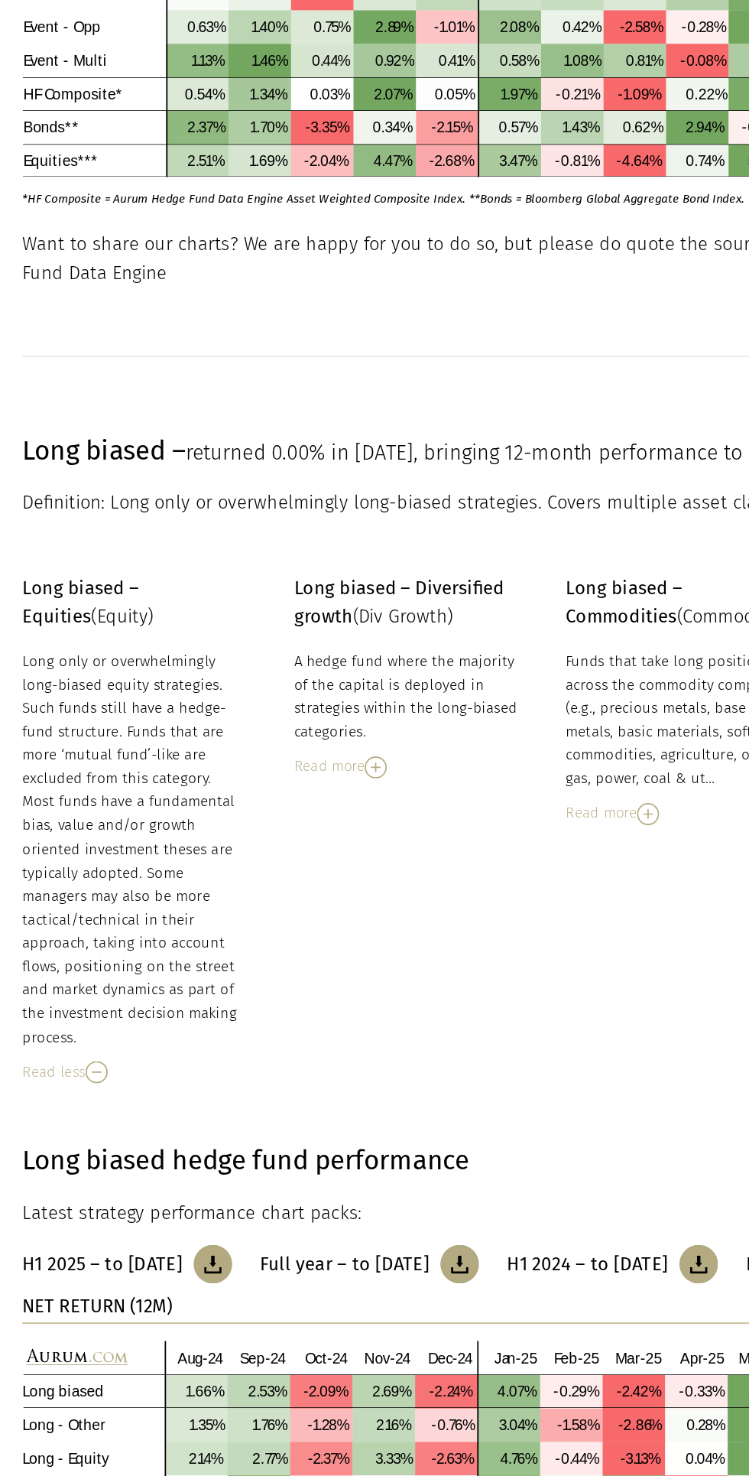
click at [235, 794] on div "Read more" at bounding box center [279, 785] width 154 height 17
click at [224, 794] on div "Read less" at bounding box center [279, 785] width 154 height 17
click at [229, 794] on div "Read more" at bounding box center [279, 785] width 154 height 17
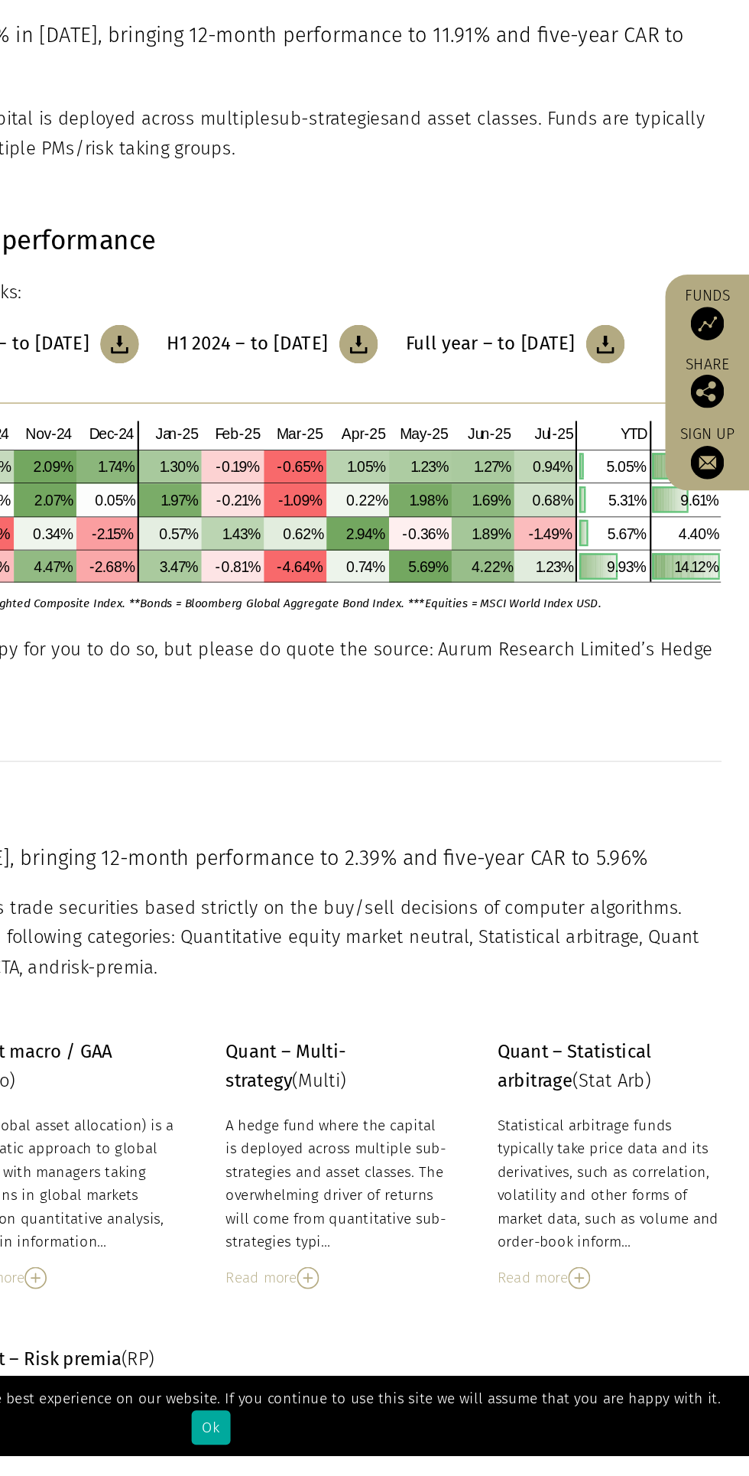
scroll to position [6567, 0]
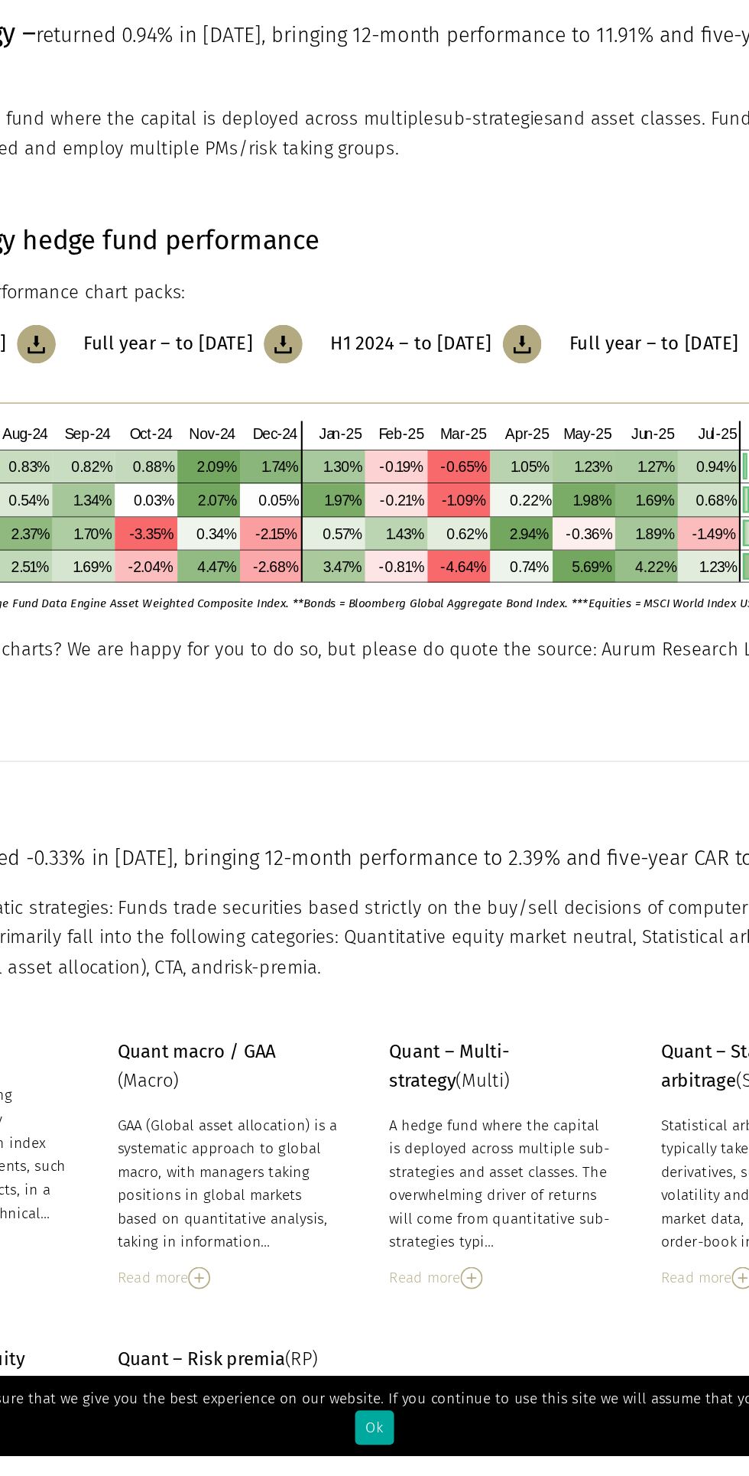
click at [450, 1048] on section at bounding box center [374, 1000] width 749 height 96
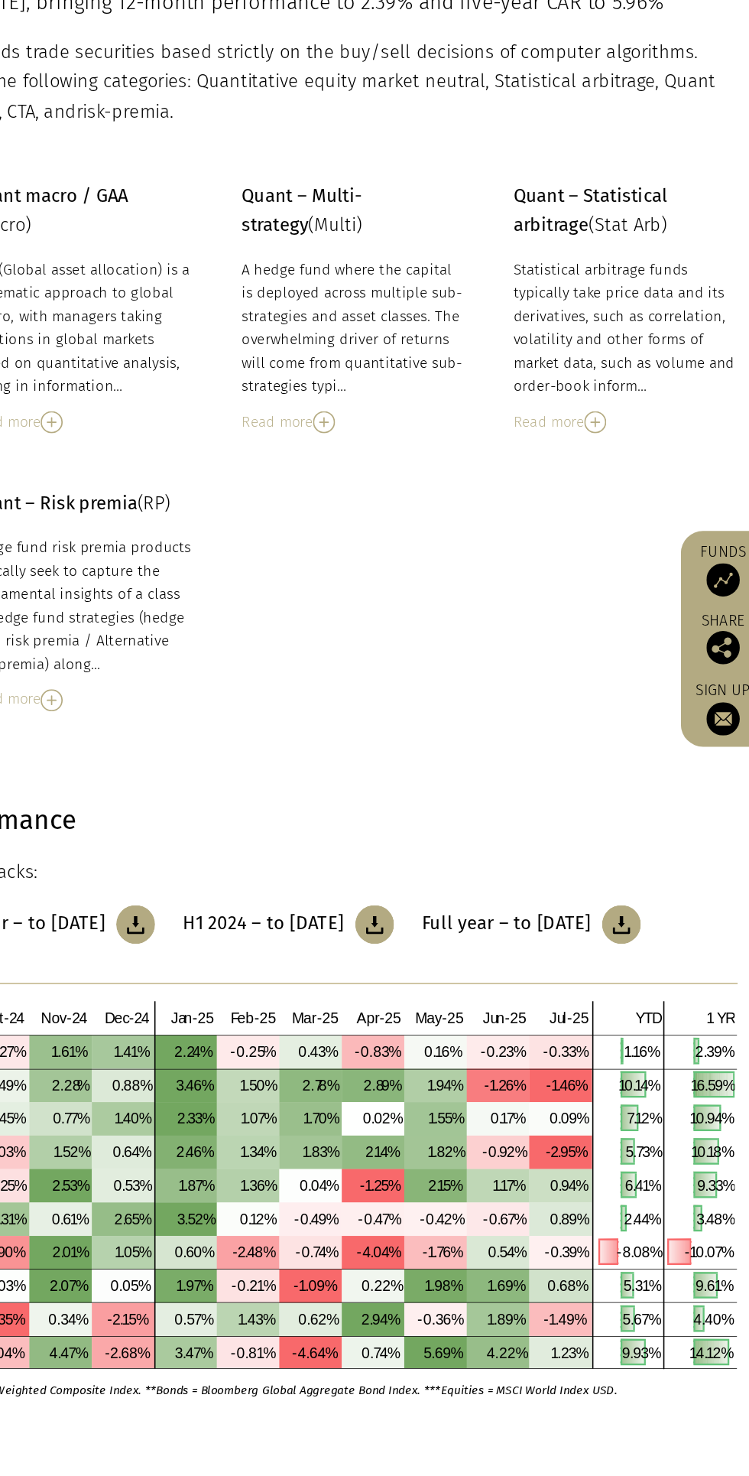
scroll to position [7331, 0]
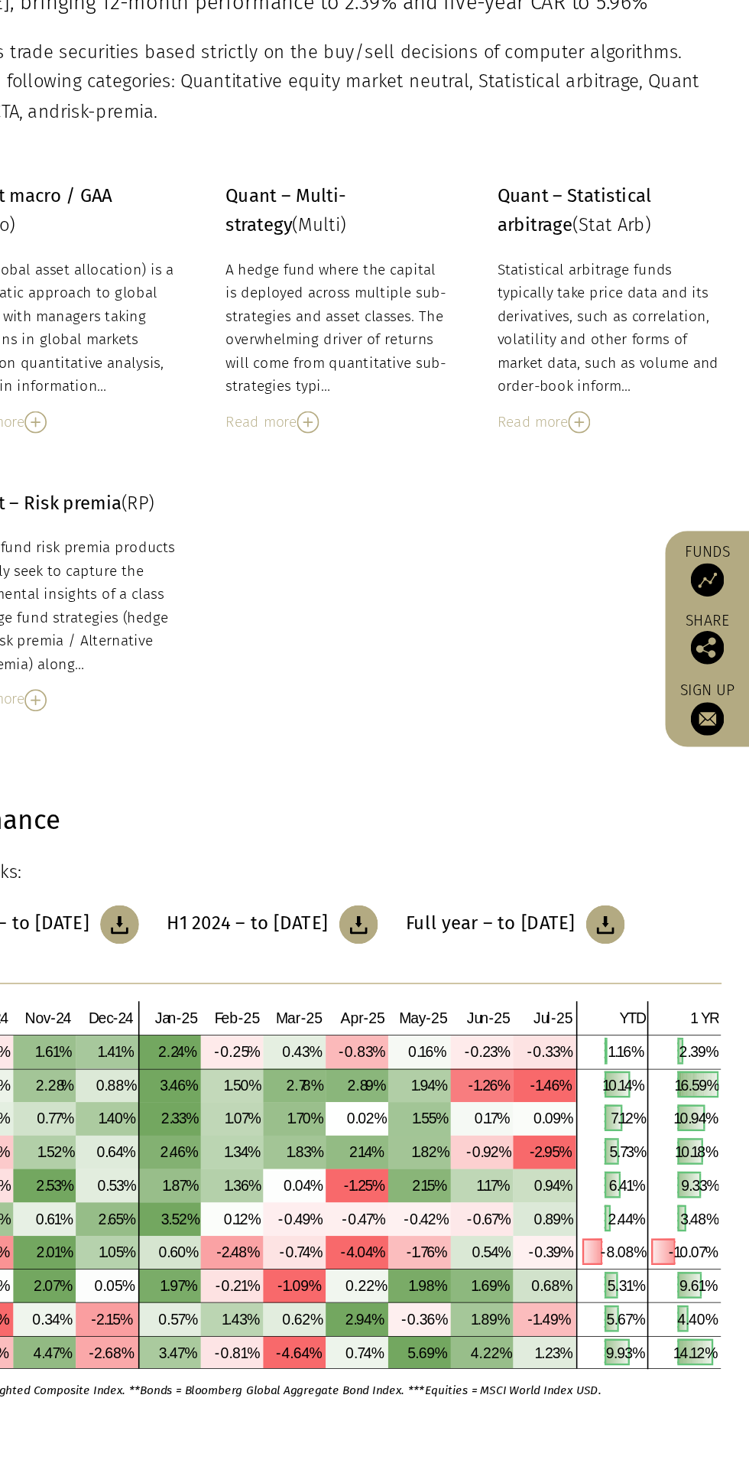
click at [446, 596] on img at bounding box center [445, 588] width 15 height 15
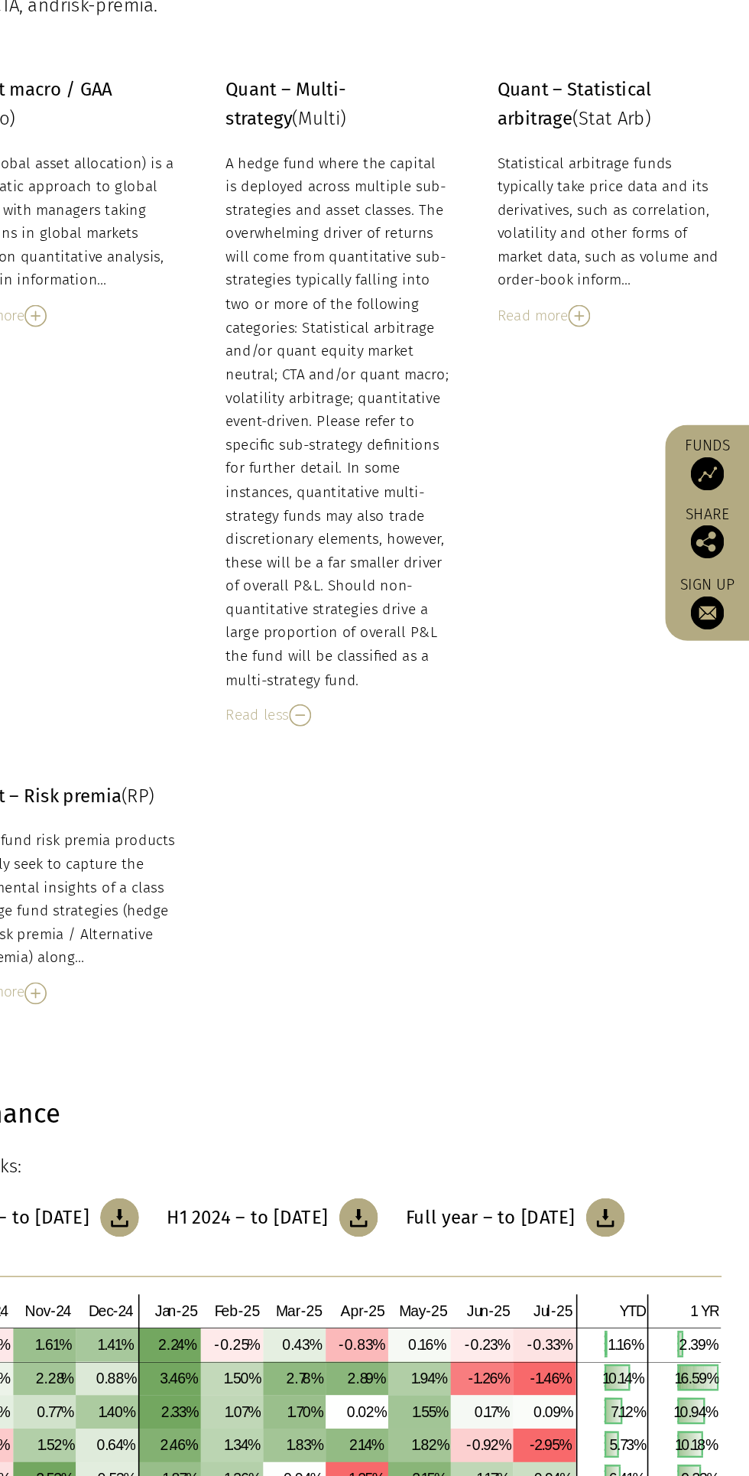
click at [636, 596] on img at bounding box center [632, 588] width 15 height 15
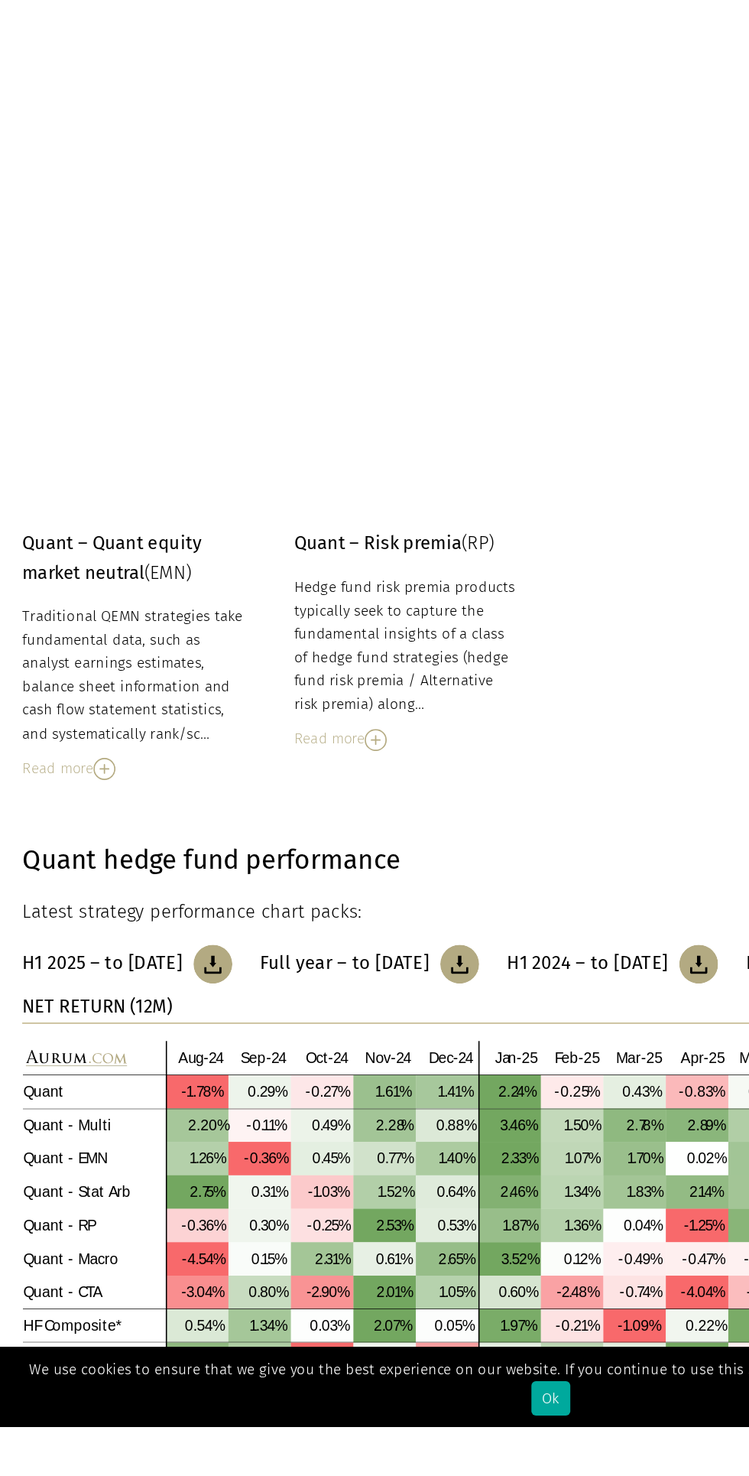
scroll to position [7893, 0]
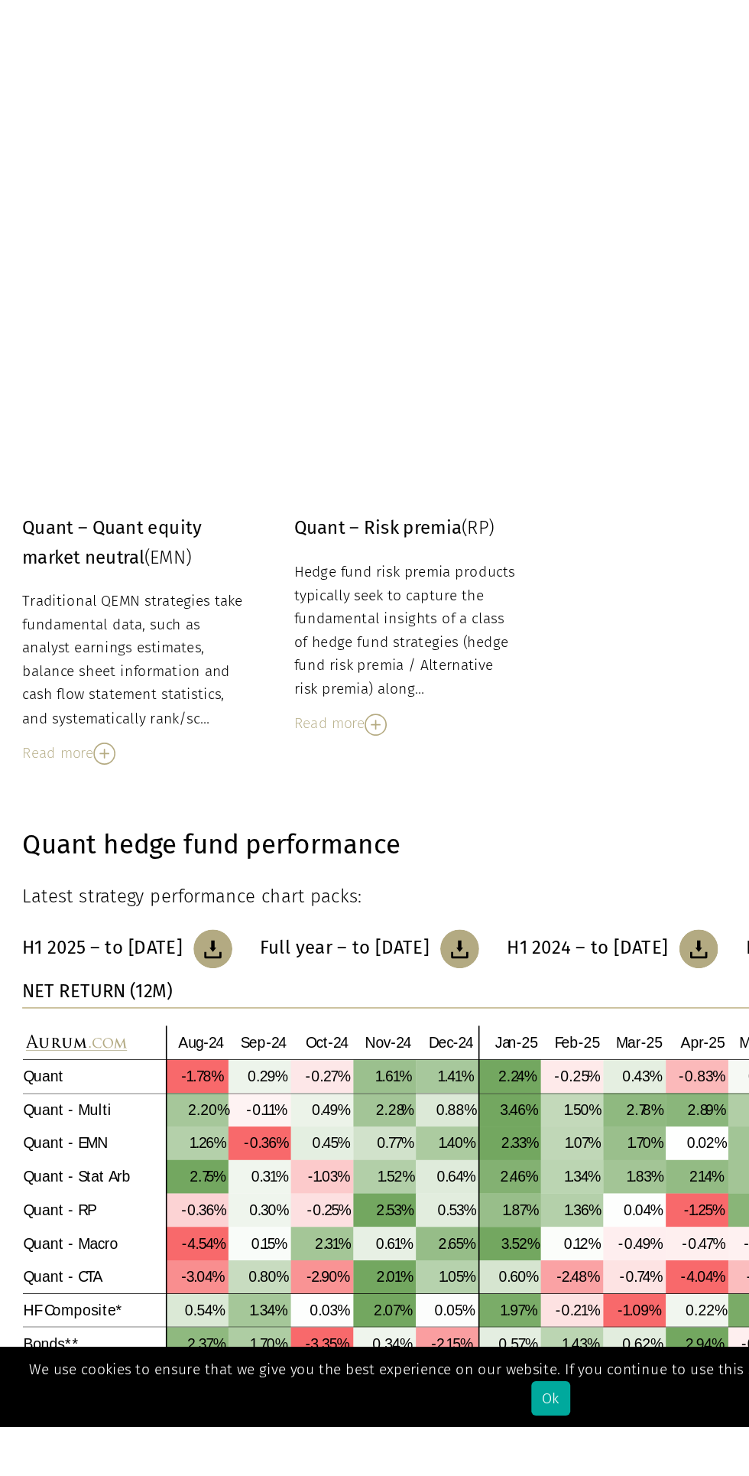
click at [91, 1021] on div "Read more" at bounding box center [92, 1013] width 154 height 17
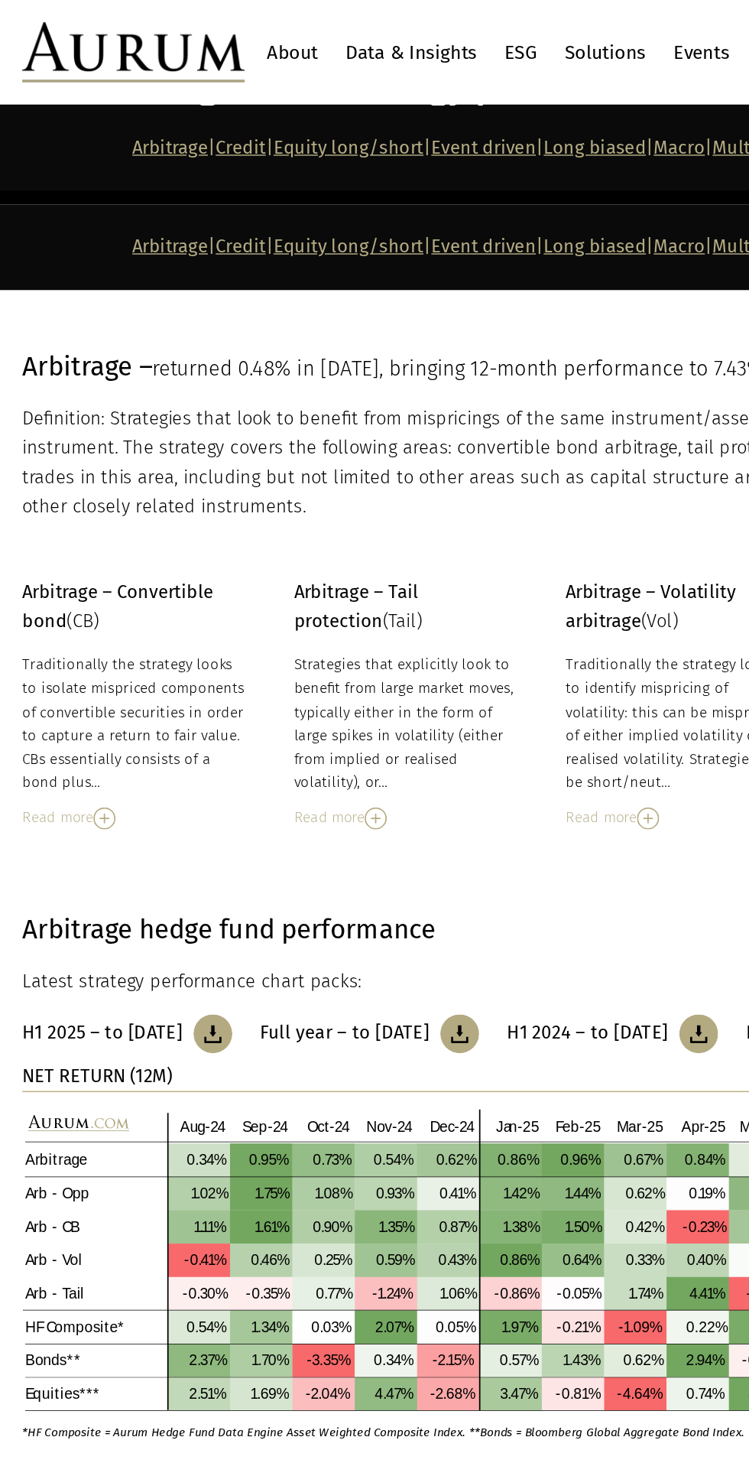
scroll to position [0, 0]
